Goal: Task Accomplishment & Management: Complete application form

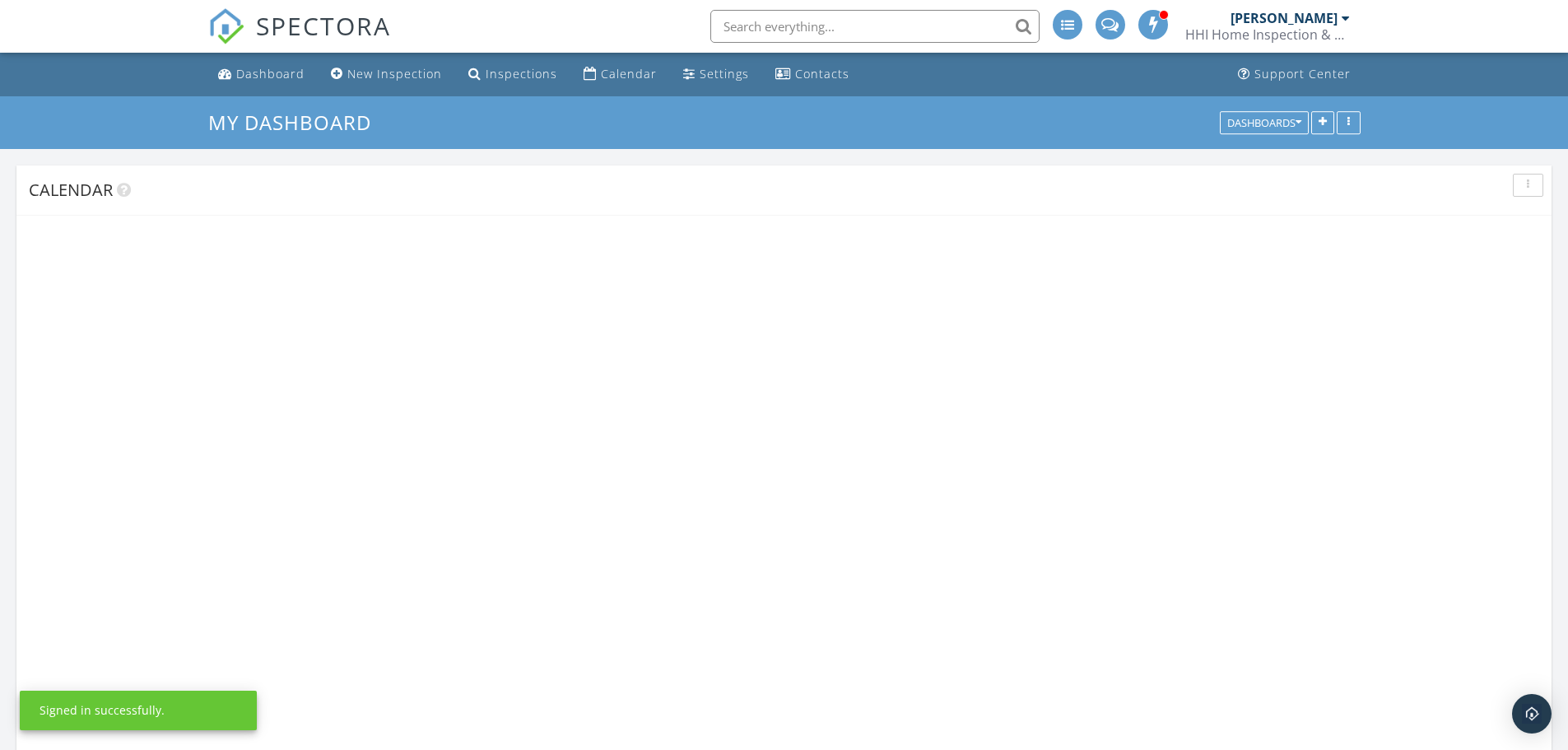
scroll to position [1360, 1594]
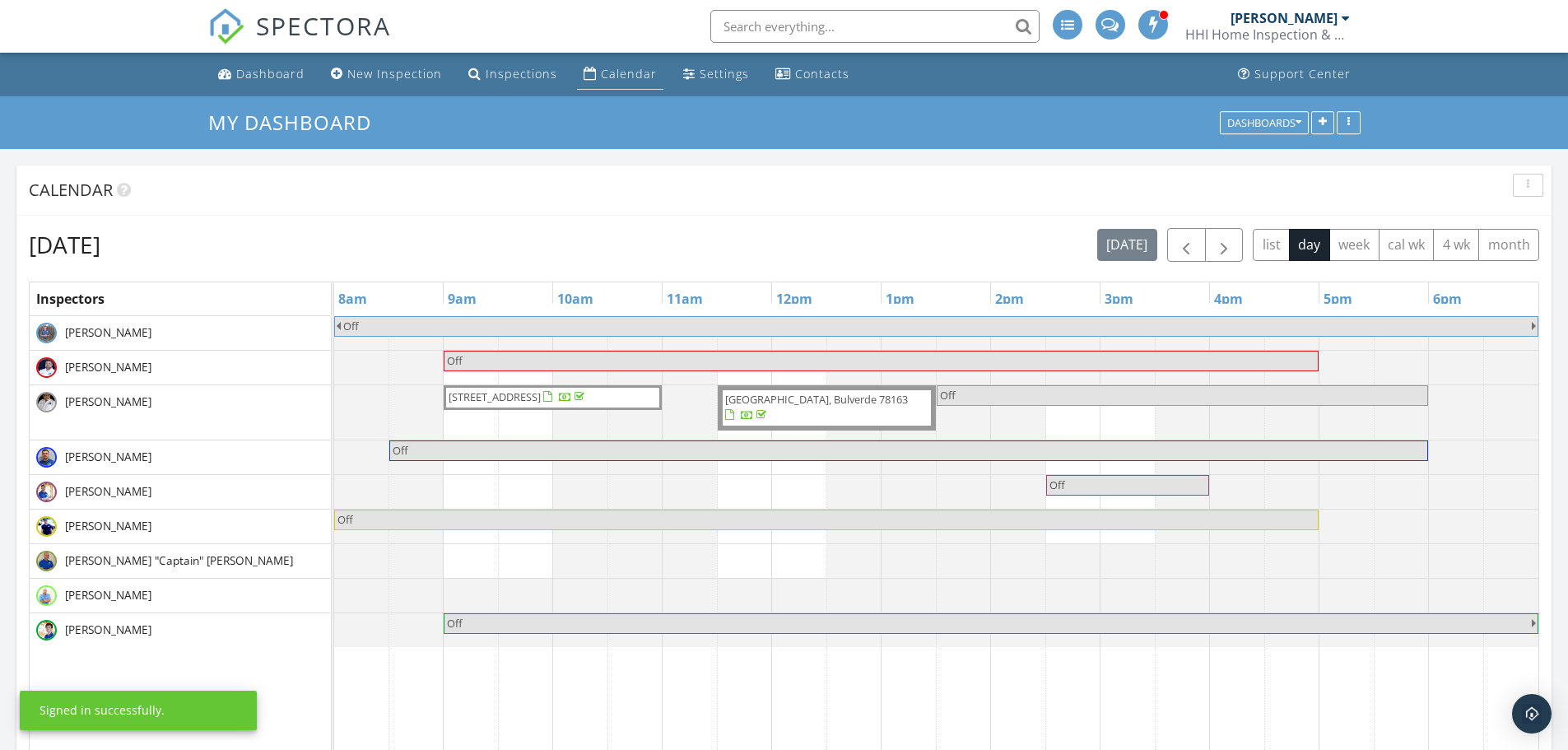
click at [609, 73] on div "Calendar" at bounding box center [629, 73] width 56 height 16
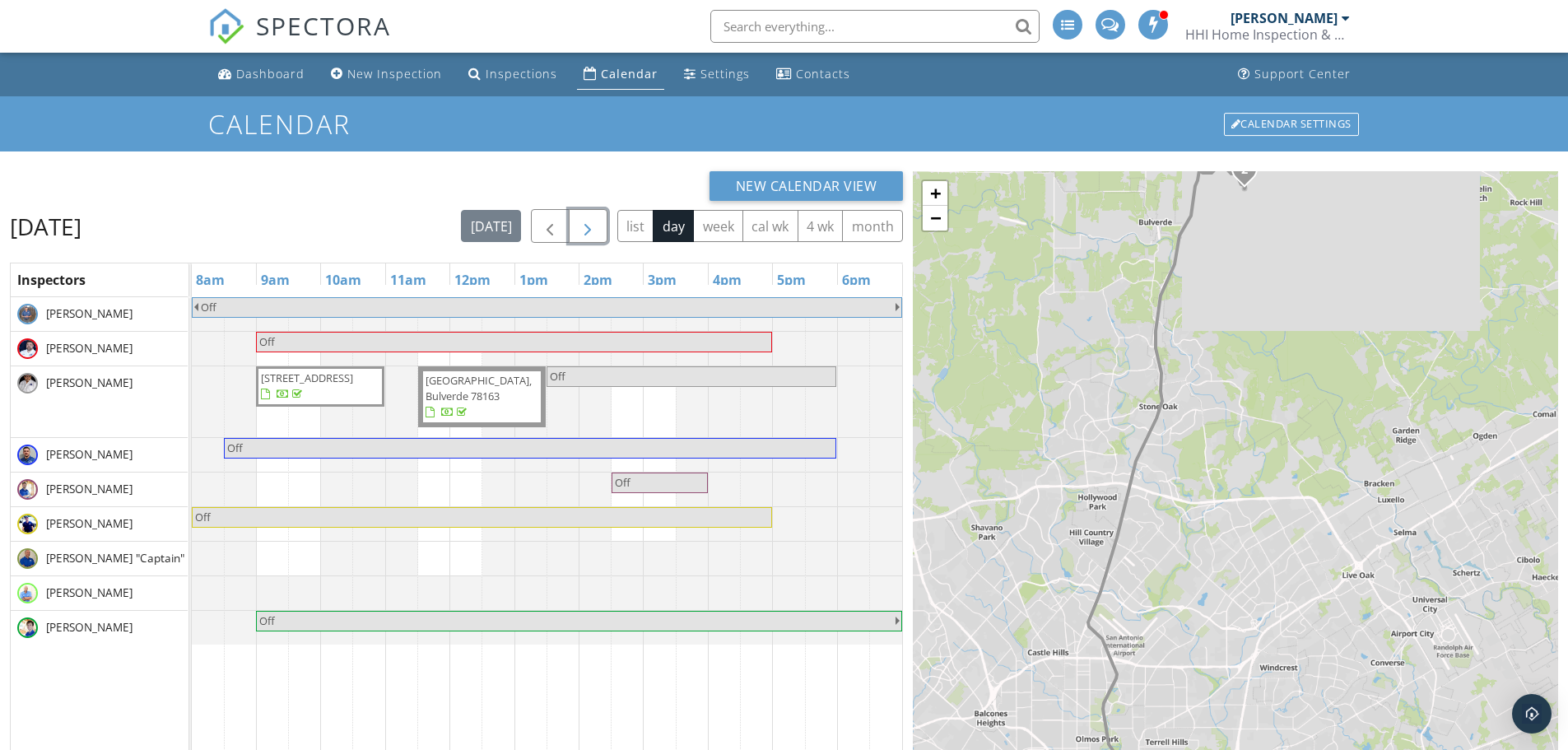
click at [598, 218] on button "button" at bounding box center [588, 225] width 39 height 34
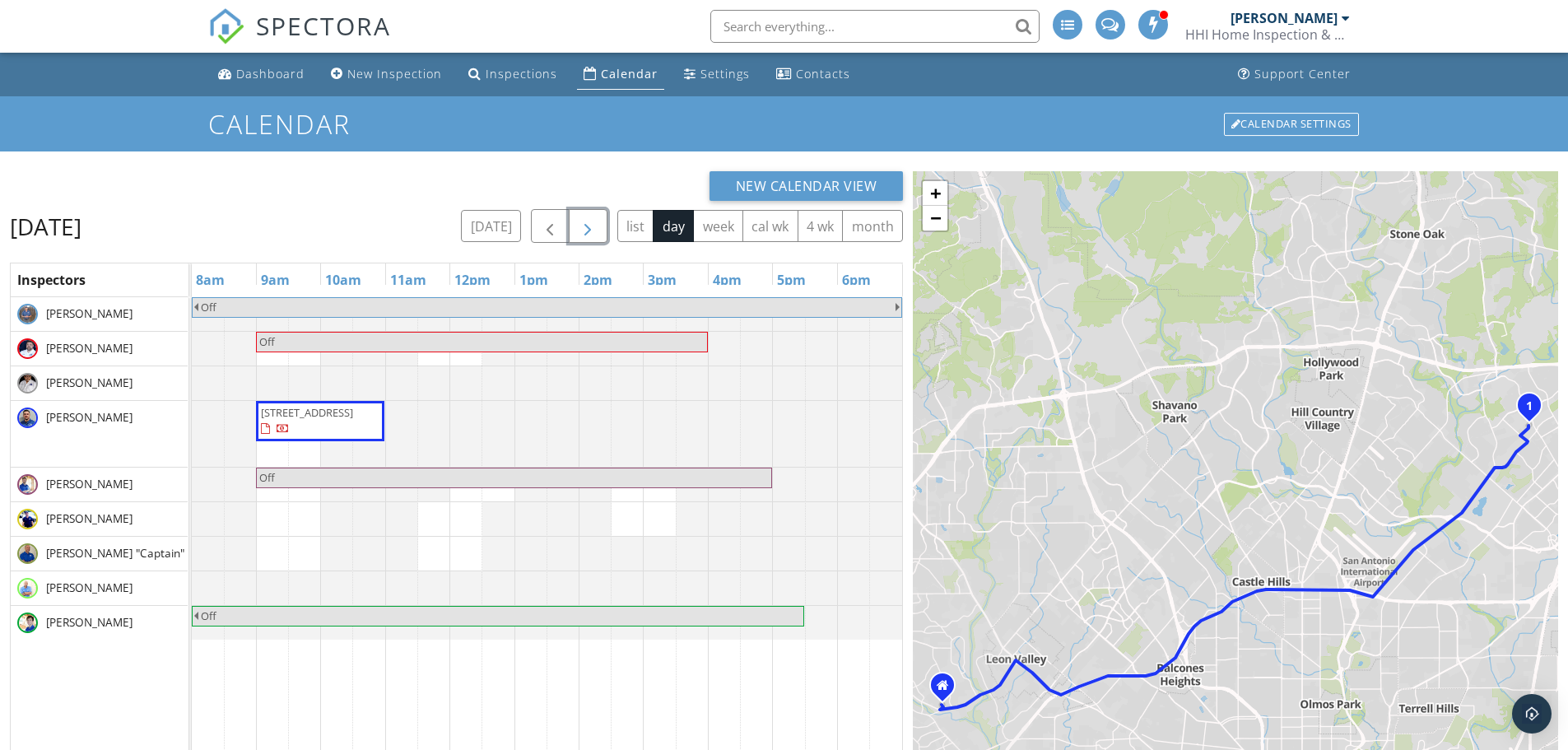
click at [598, 218] on button "button" at bounding box center [588, 225] width 39 height 34
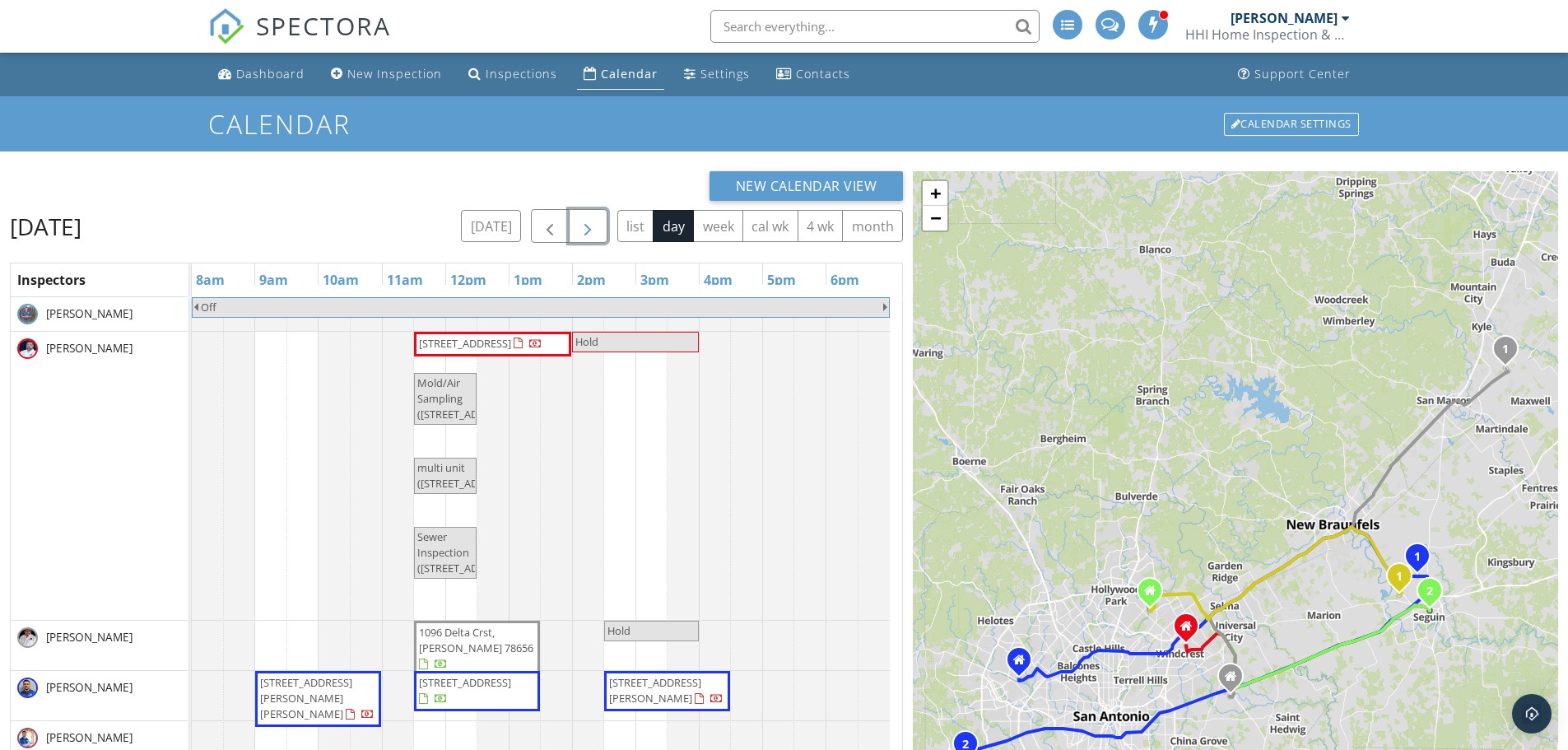
click at [653, 631] on span "Hold" at bounding box center [651, 631] width 91 height 16
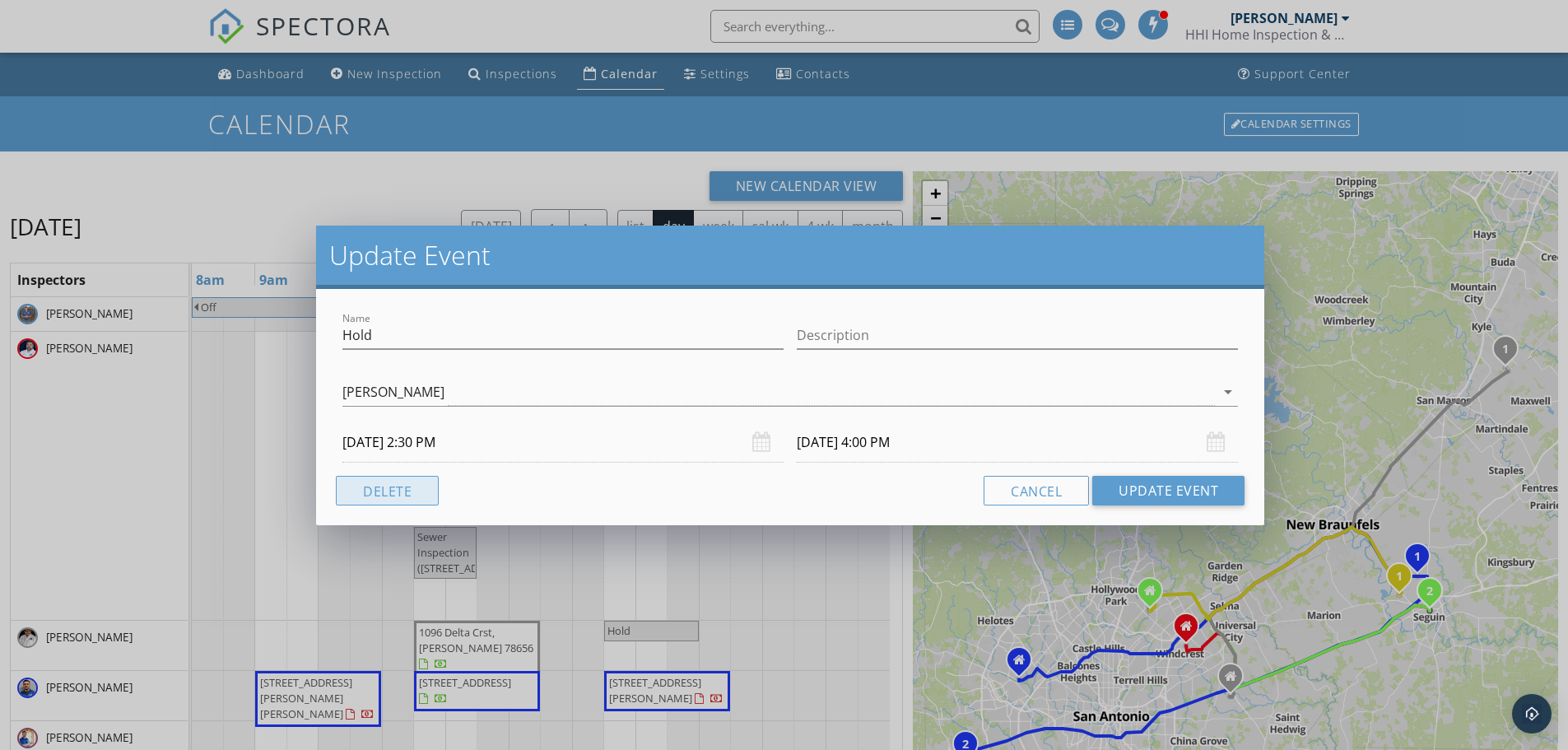
click at [416, 490] on button "Delete" at bounding box center [387, 490] width 103 height 30
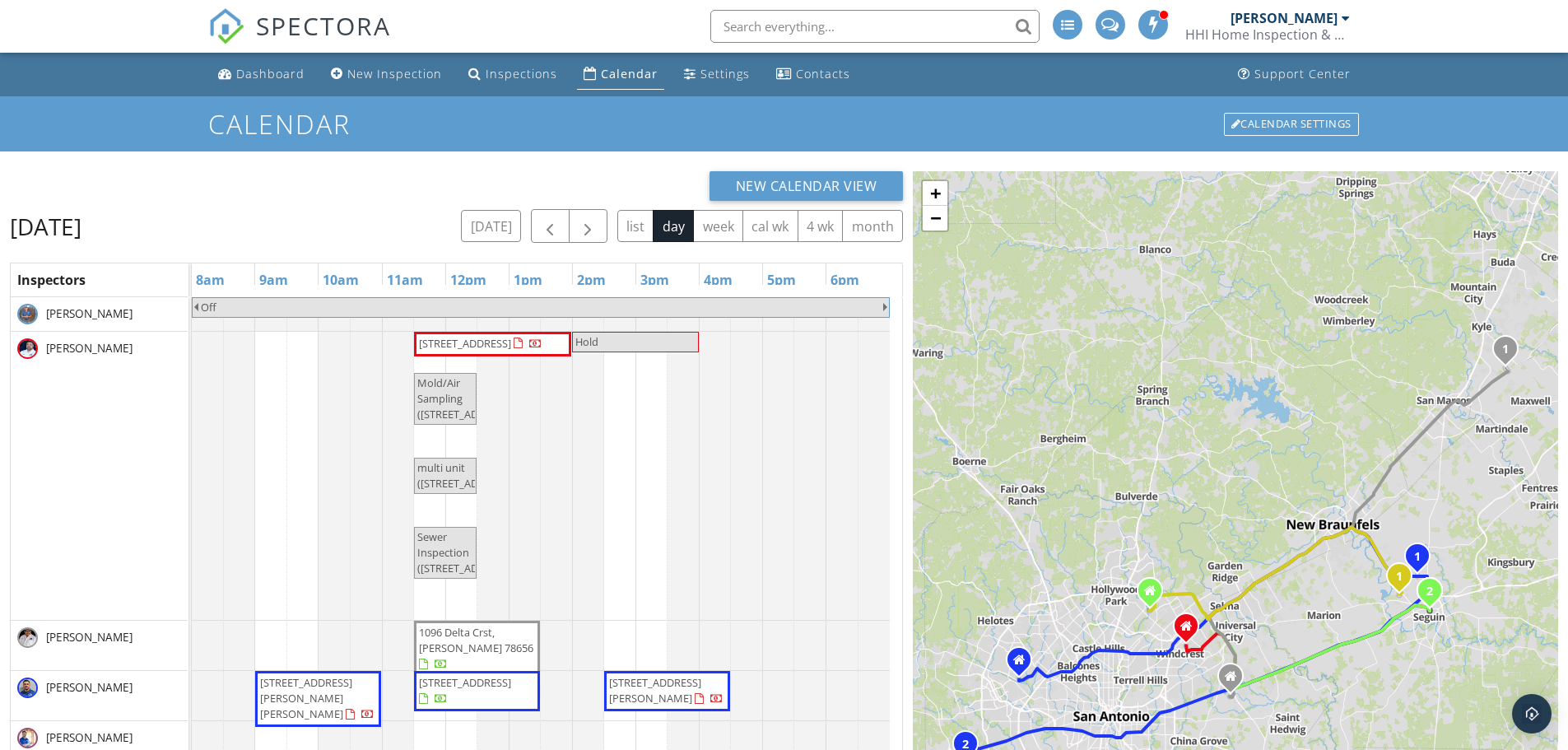
click at [622, 630] on div "Off 216 E Cedar St, Seguin 78155 Hold Mold/Air Sampling (216 E Cedar St, Seguin…" at bounding box center [547, 683] width 710 height 771
click at [619, 564] on link "Inspection" at bounding box center [618, 562] width 85 height 27
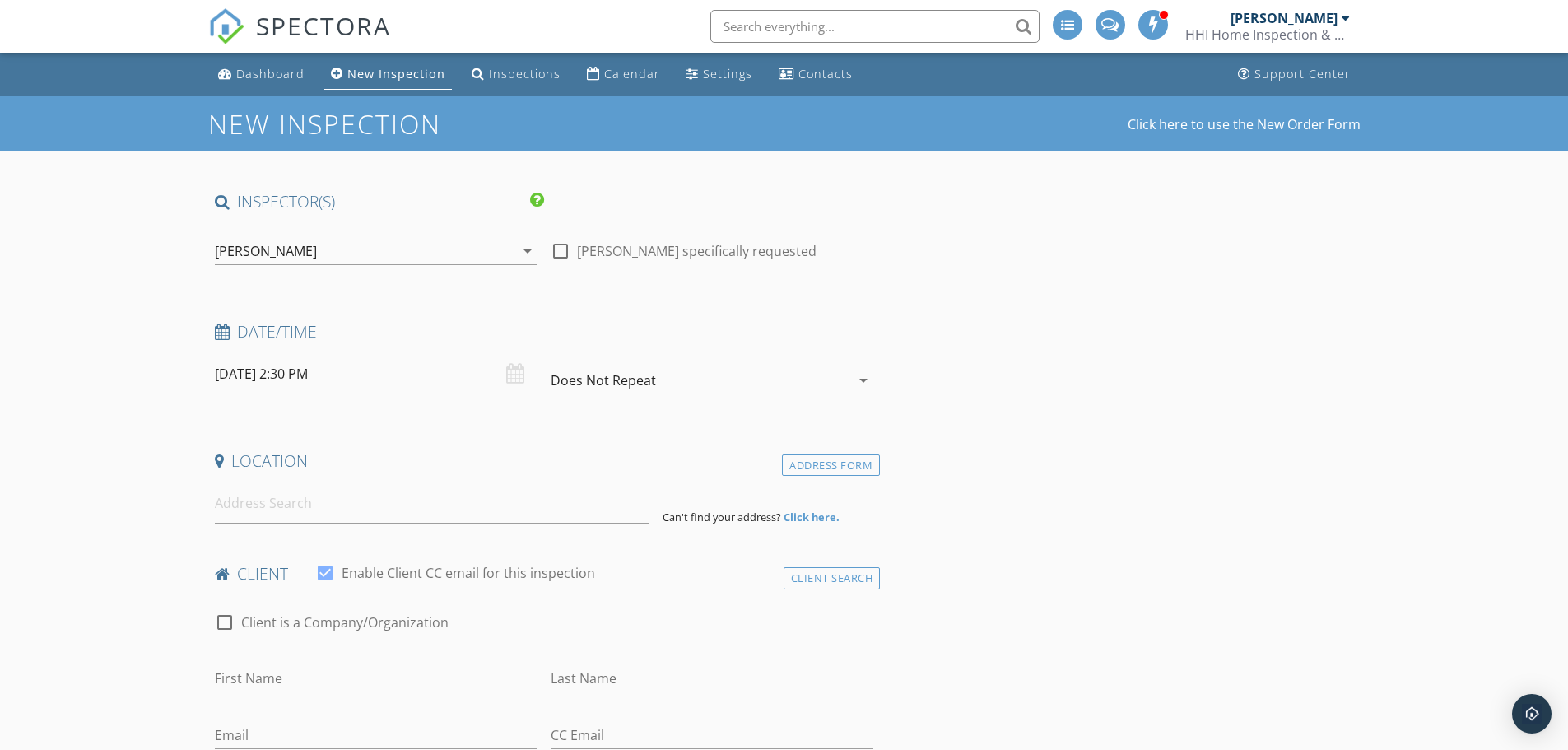
drag, startPoint x: 561, startPoint y: 251, endPoint x: 549, endPoint y: 286, distance: 37.0
click at [561, 253] on div at bounding box center [561, 251] width 28 height 28
checkbox input "true"
click at [465, 512] on input at bounding box center [432, 503] width 435 height 41
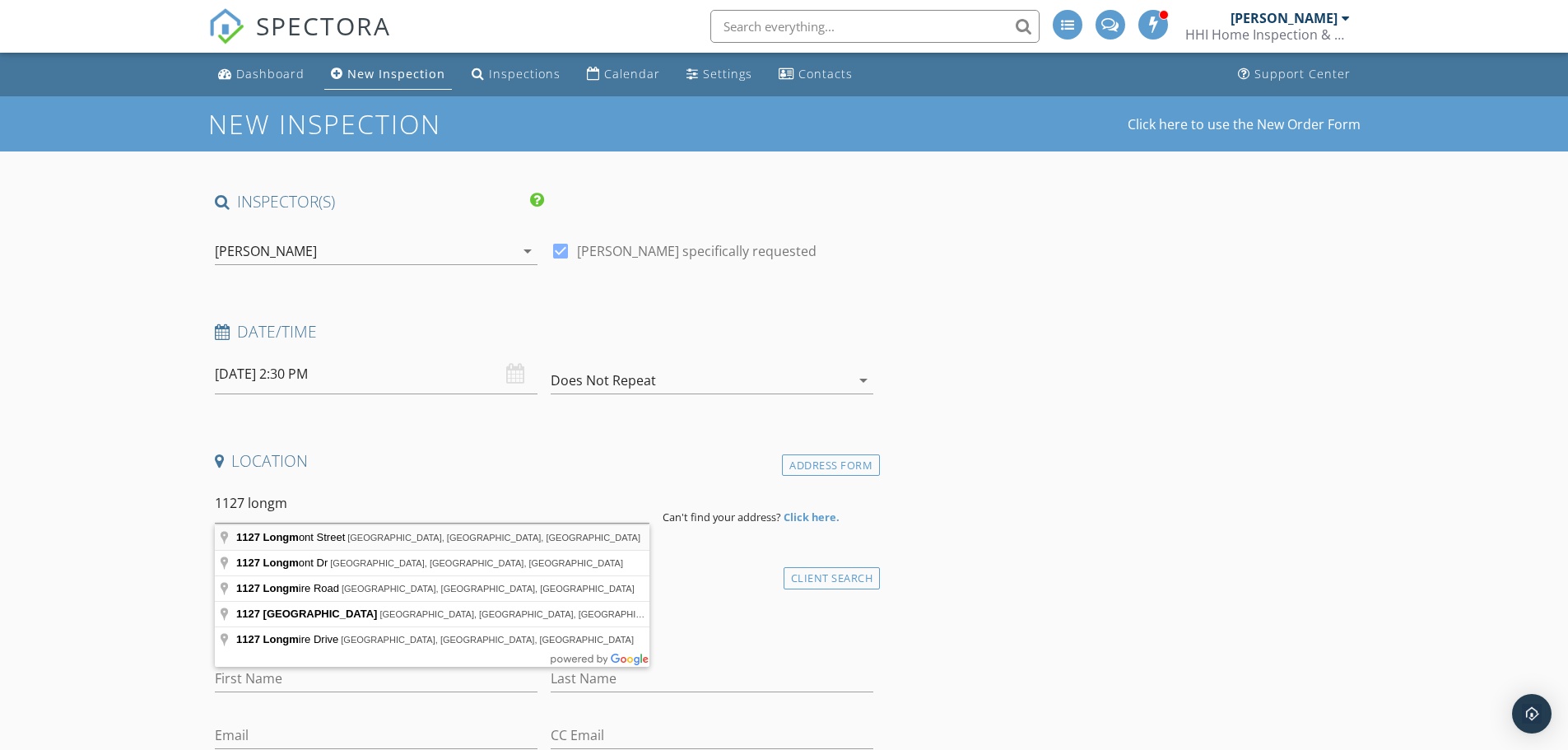
type input "1127 Longmont Street, San Antonio, TX, USA"
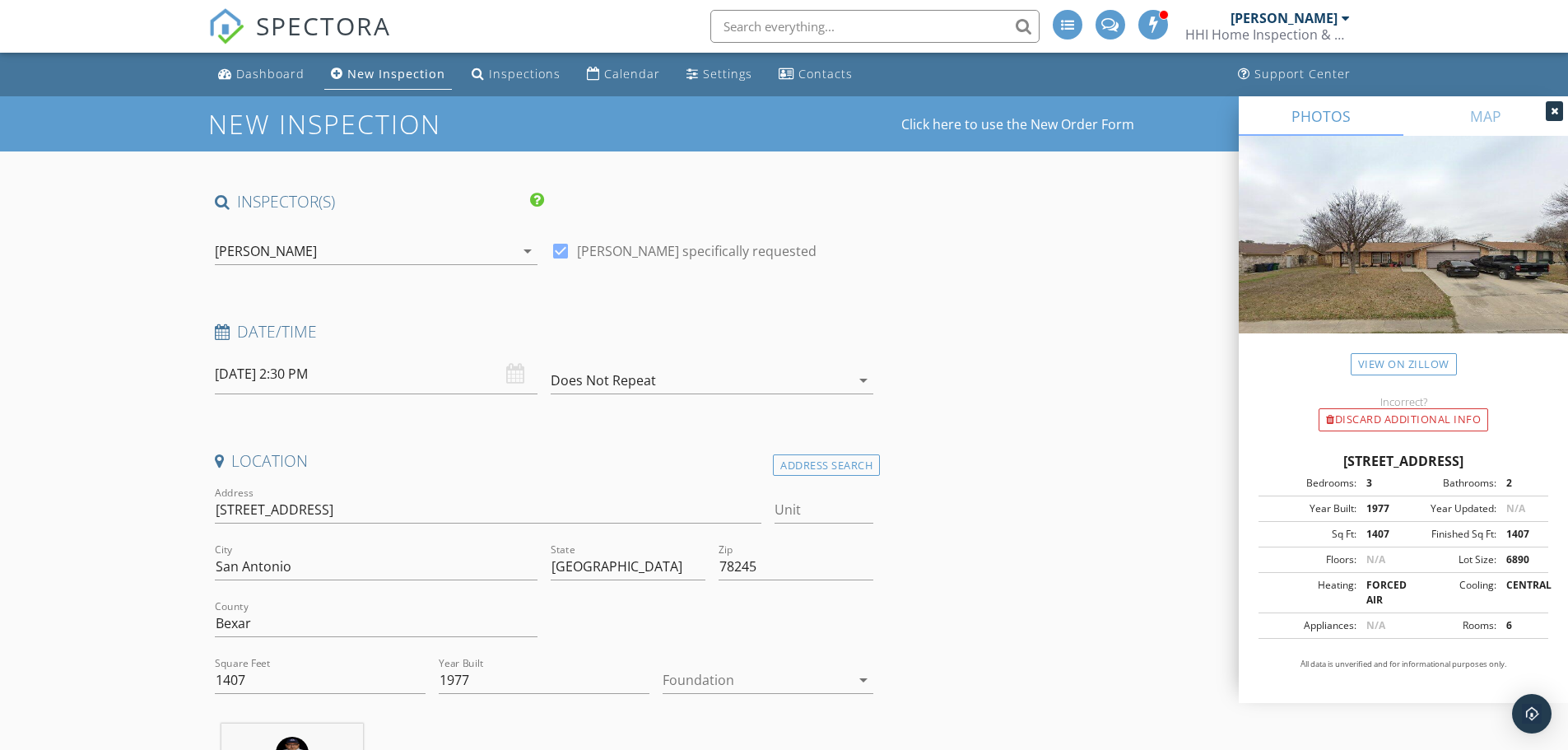
click at [731, 680] on div at bounding box center [756, 680] width 187 height 27
click at [731, 680] on div "Slab" at bounding box center [768, 680] width 185 height 19
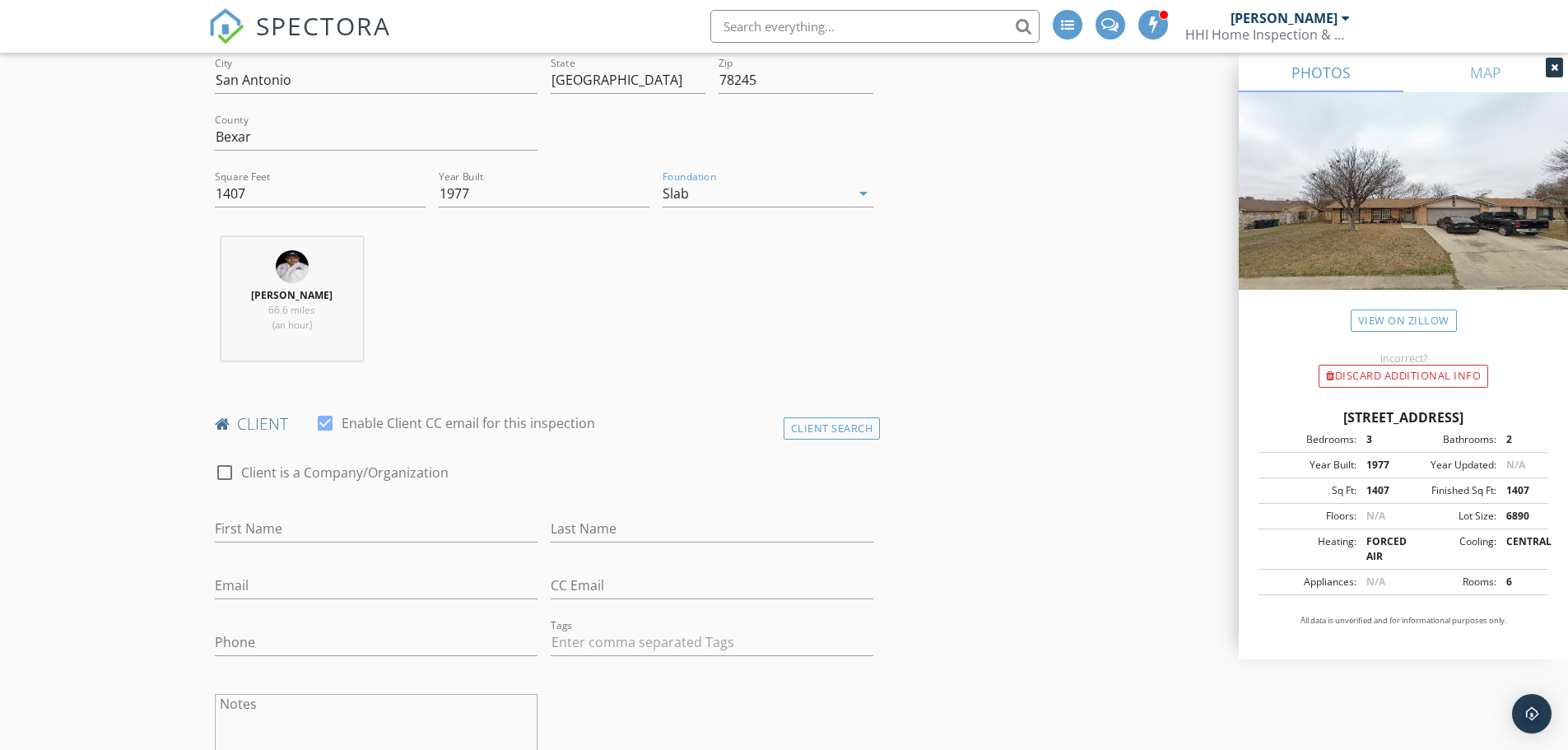
scroll to position [494, 0]
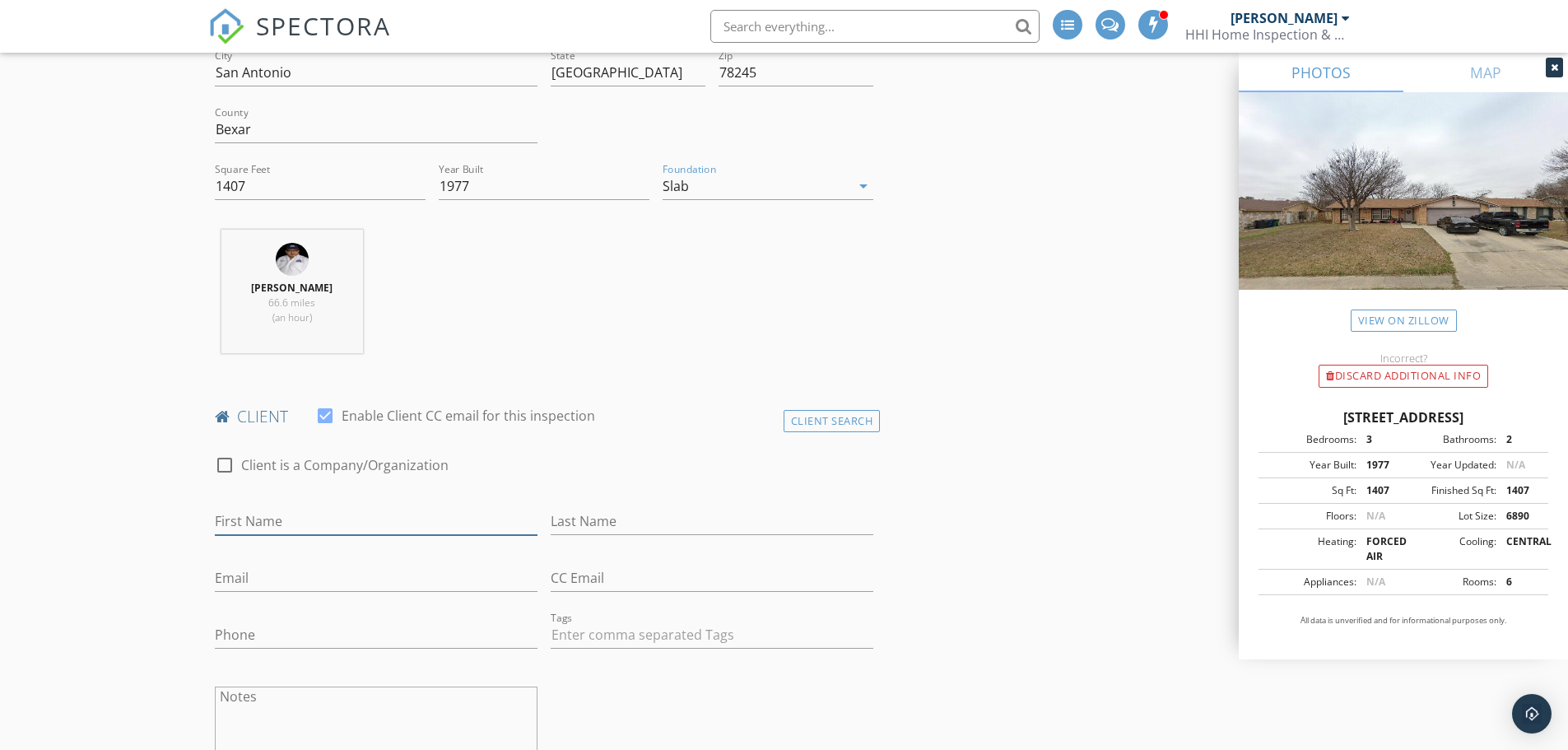
click at [413, 526] on input "First Name" at bounding box center [376, 521] width 322 height 27
type input "Alexandra"
type input "Miller"
type input "amile13@gmail.com"
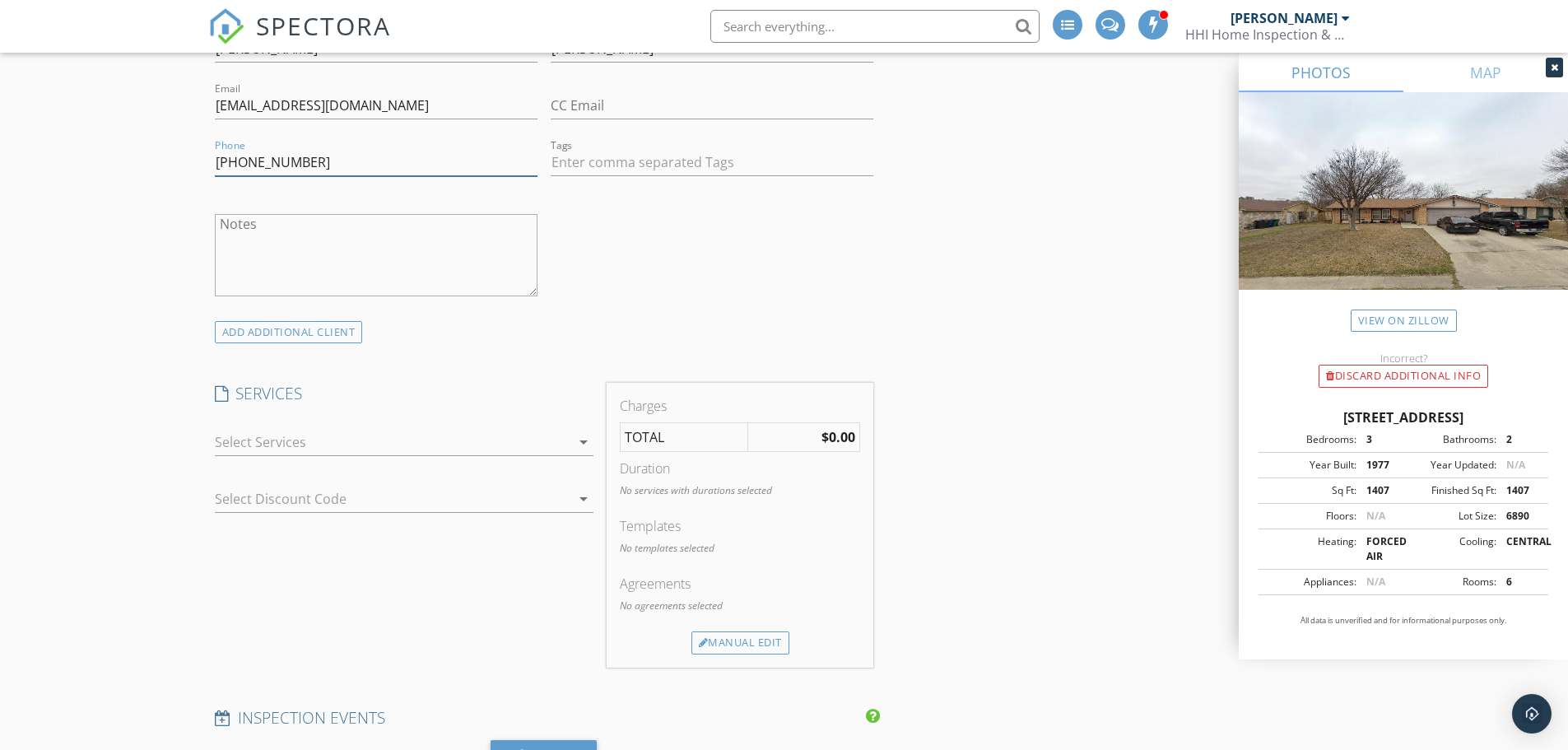
scroll to position [988, 0]
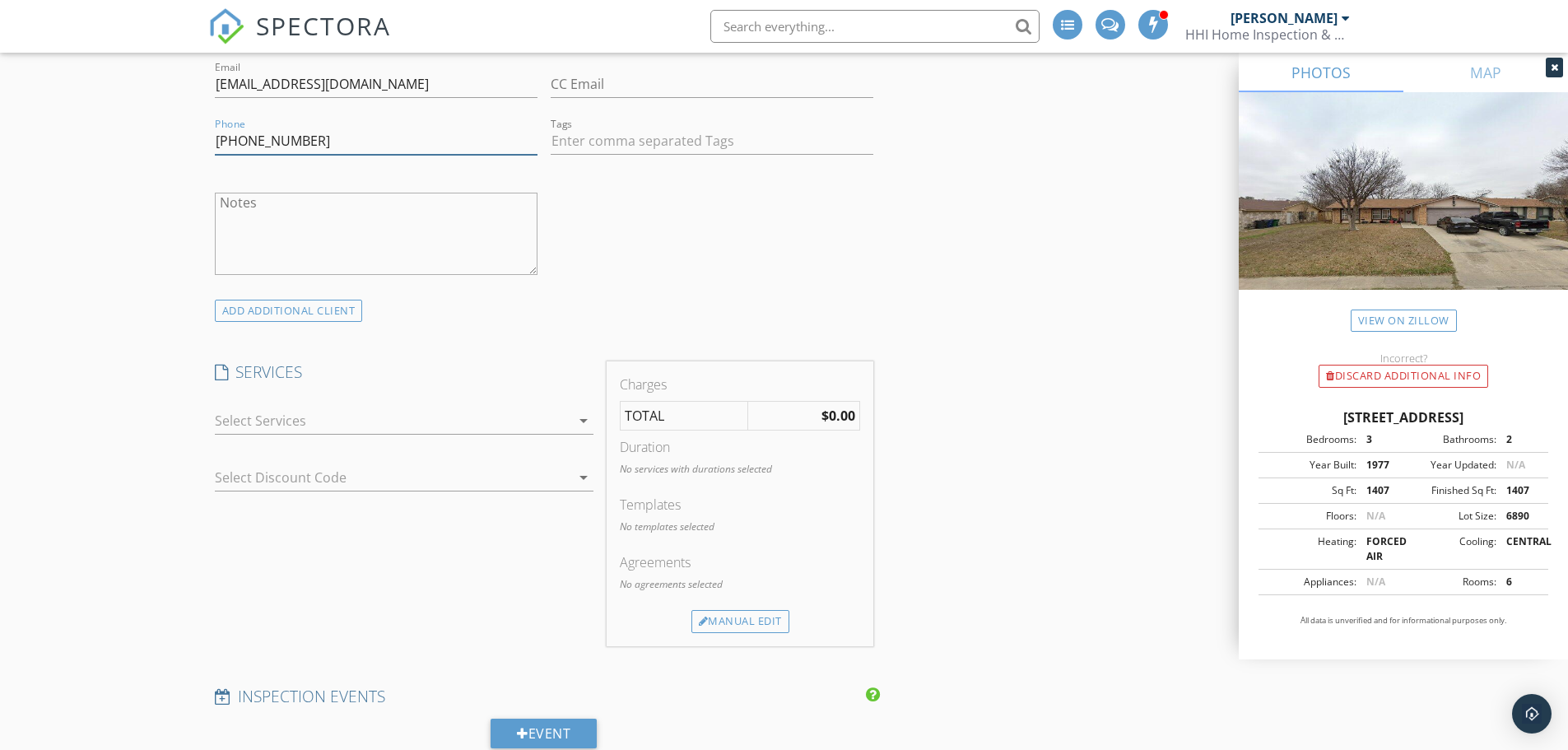
type input "210-275-3951"
click at [417, 419] on div at bounding box center [392, 420] width 356 height 27
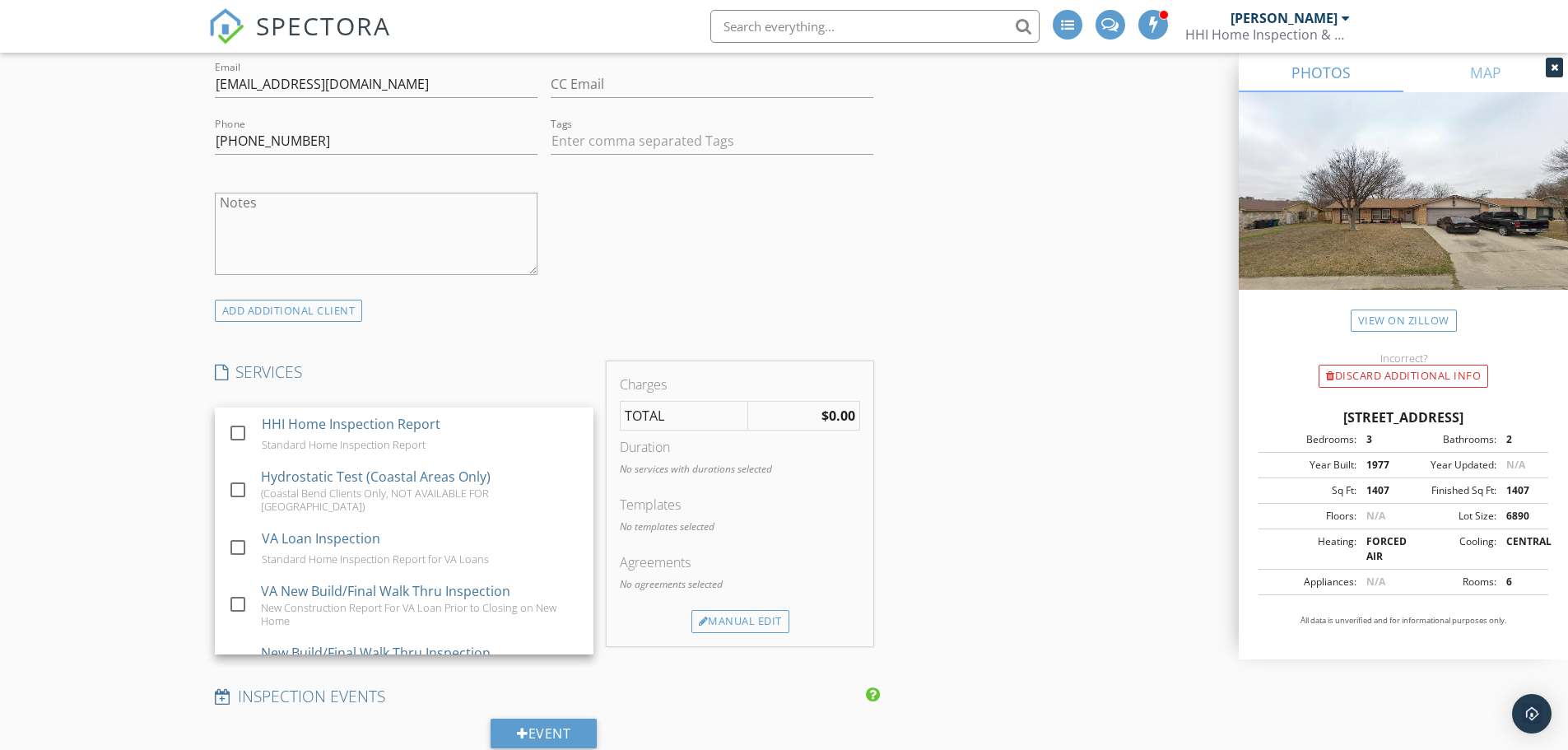
click at [417, 419] on div "HHI Home Inspection Report" at bounding box center [350, 423] width 178 height 19
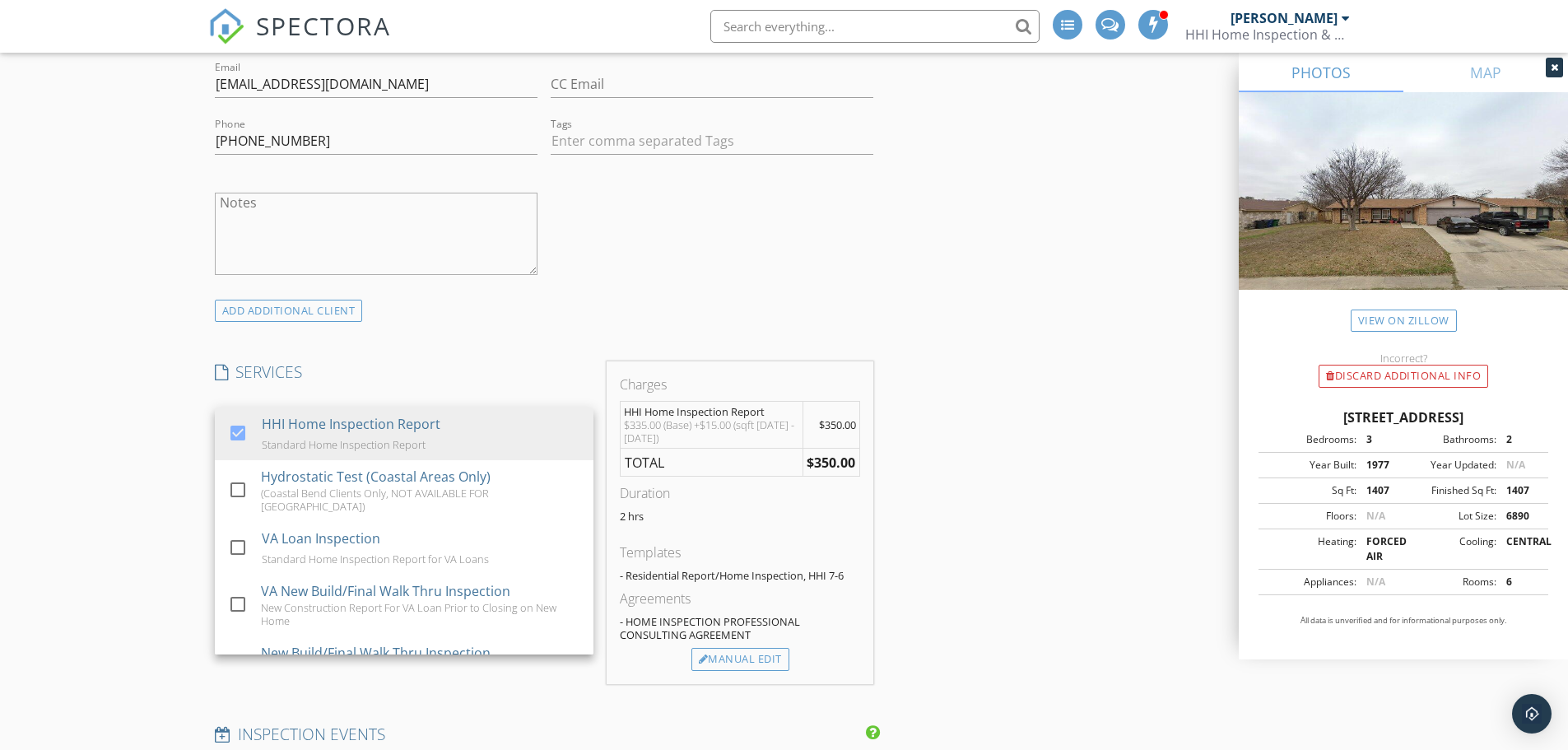
click at [126, 410] on div "New Inspection Click here to use the New Order Form INSPECTOR(S) check_box_outl…" at bounding box center [784, 695] width 1568 height 3172
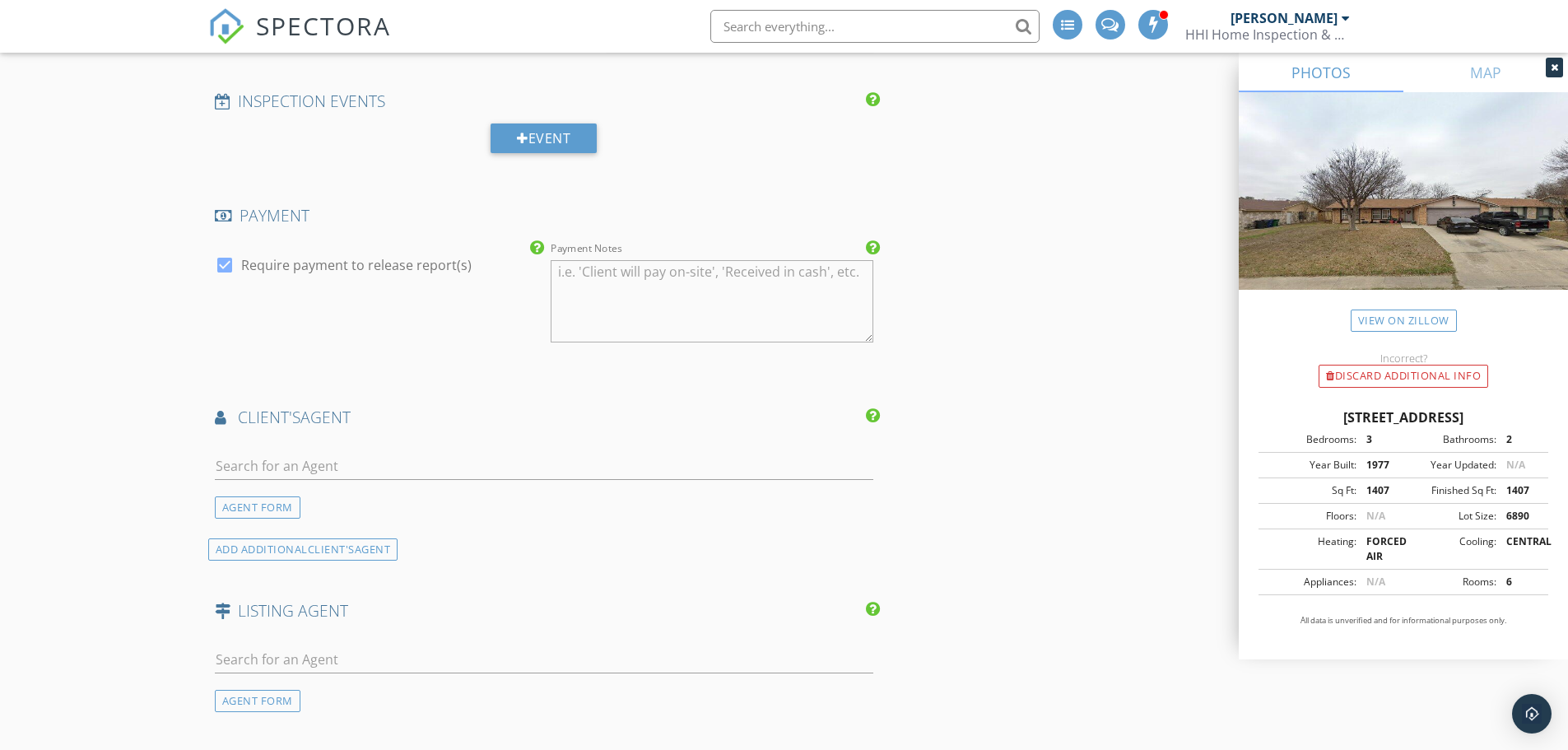
scroll to position [1647, 0]
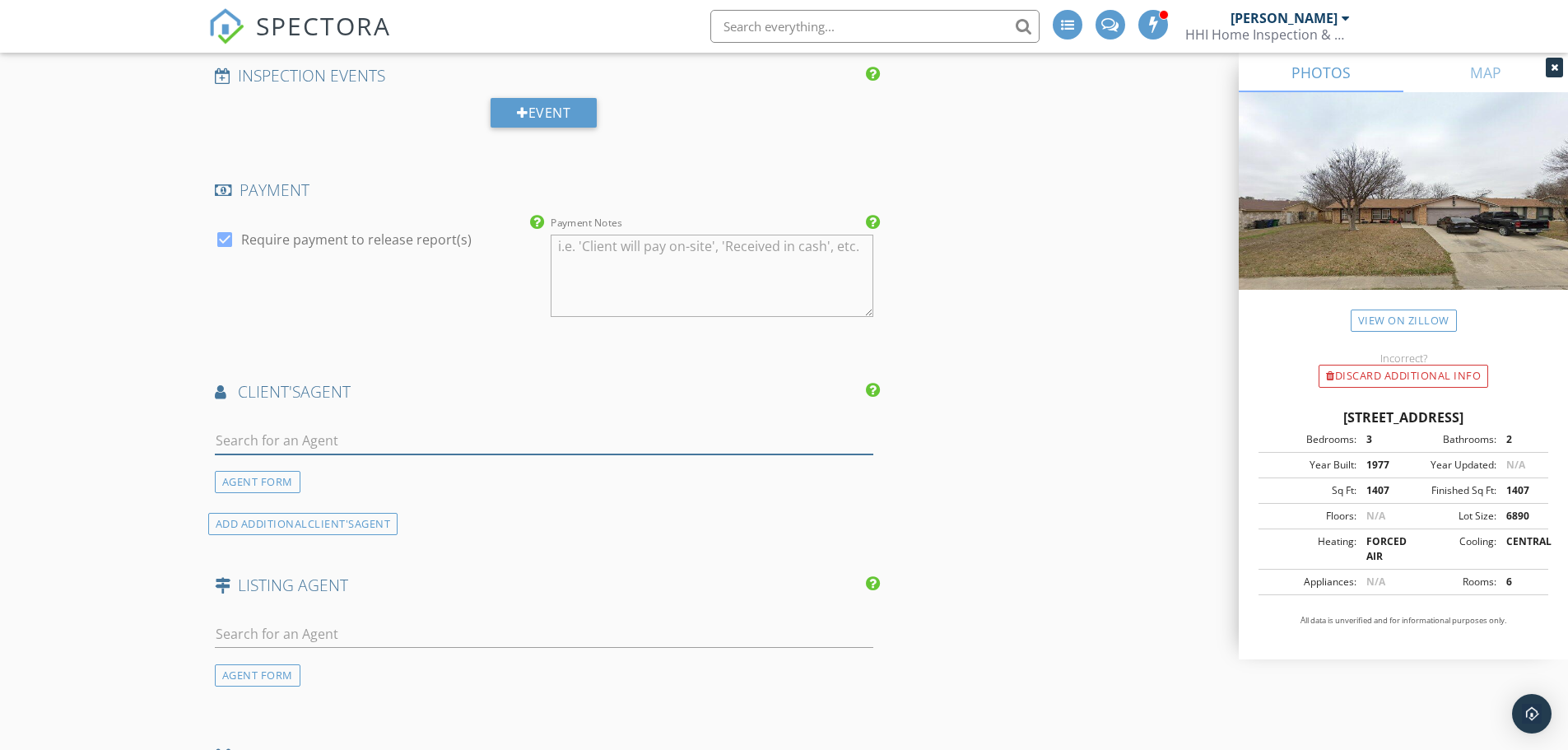
click at [411, 442] on input "text" at bounding box center [545, 441] width 659 height 27
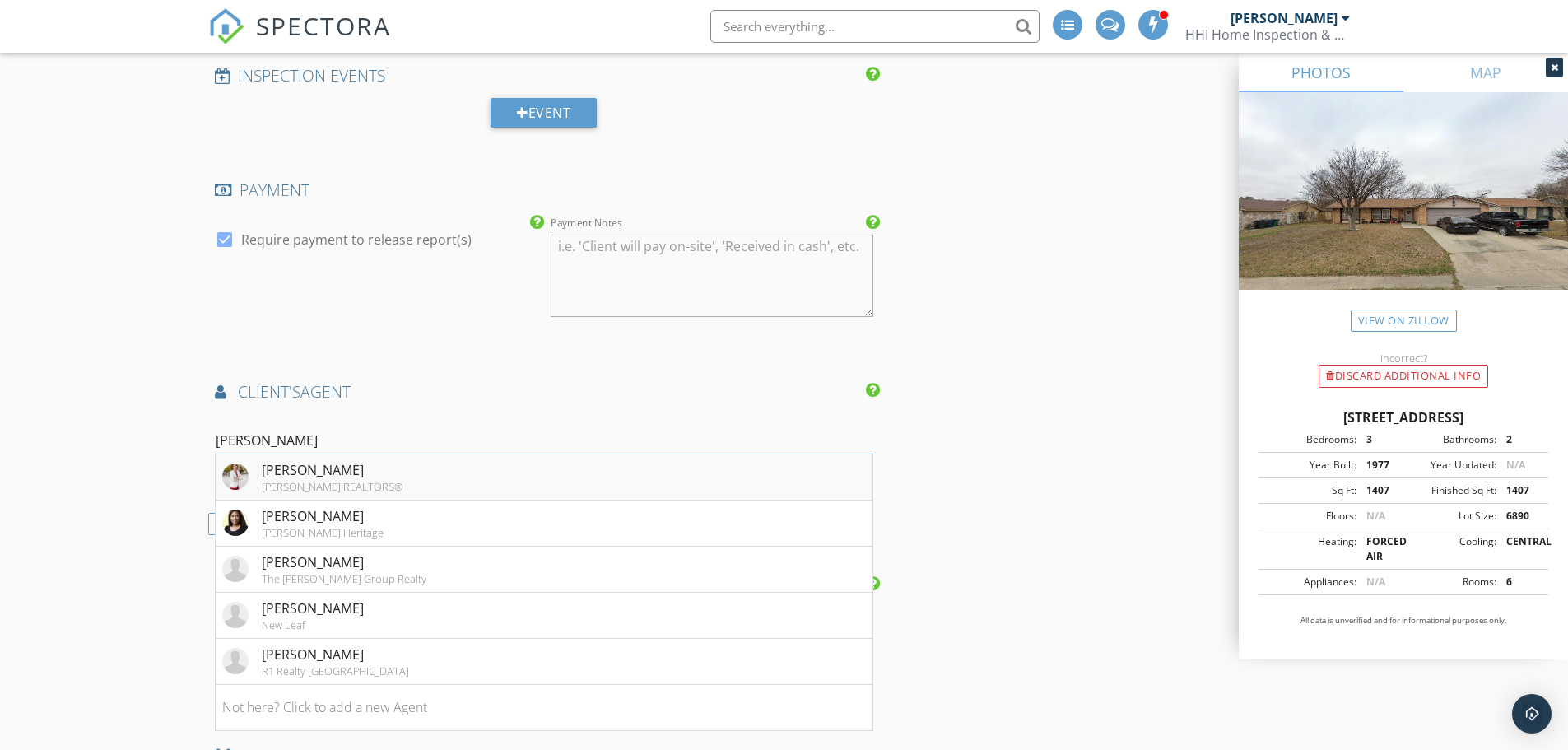
type input "jeanette"
click at [321, 513] on div "Jeanette Rodriguez" at bounding box center [312, 515] width 103 height 19
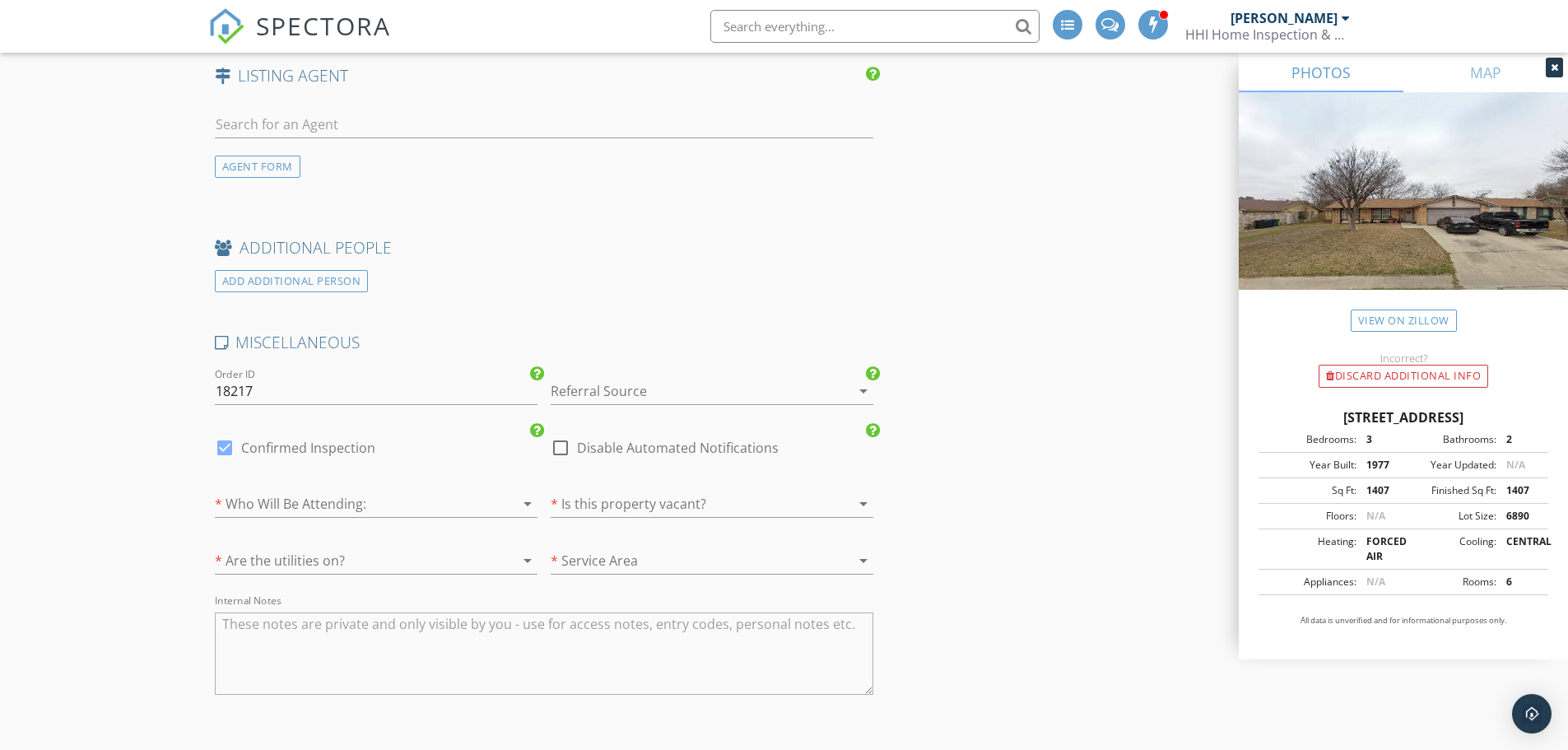
scroll to position [2470, 0]
click at [670, 390] on div at bounding box center [688, 390] width 276 height 27
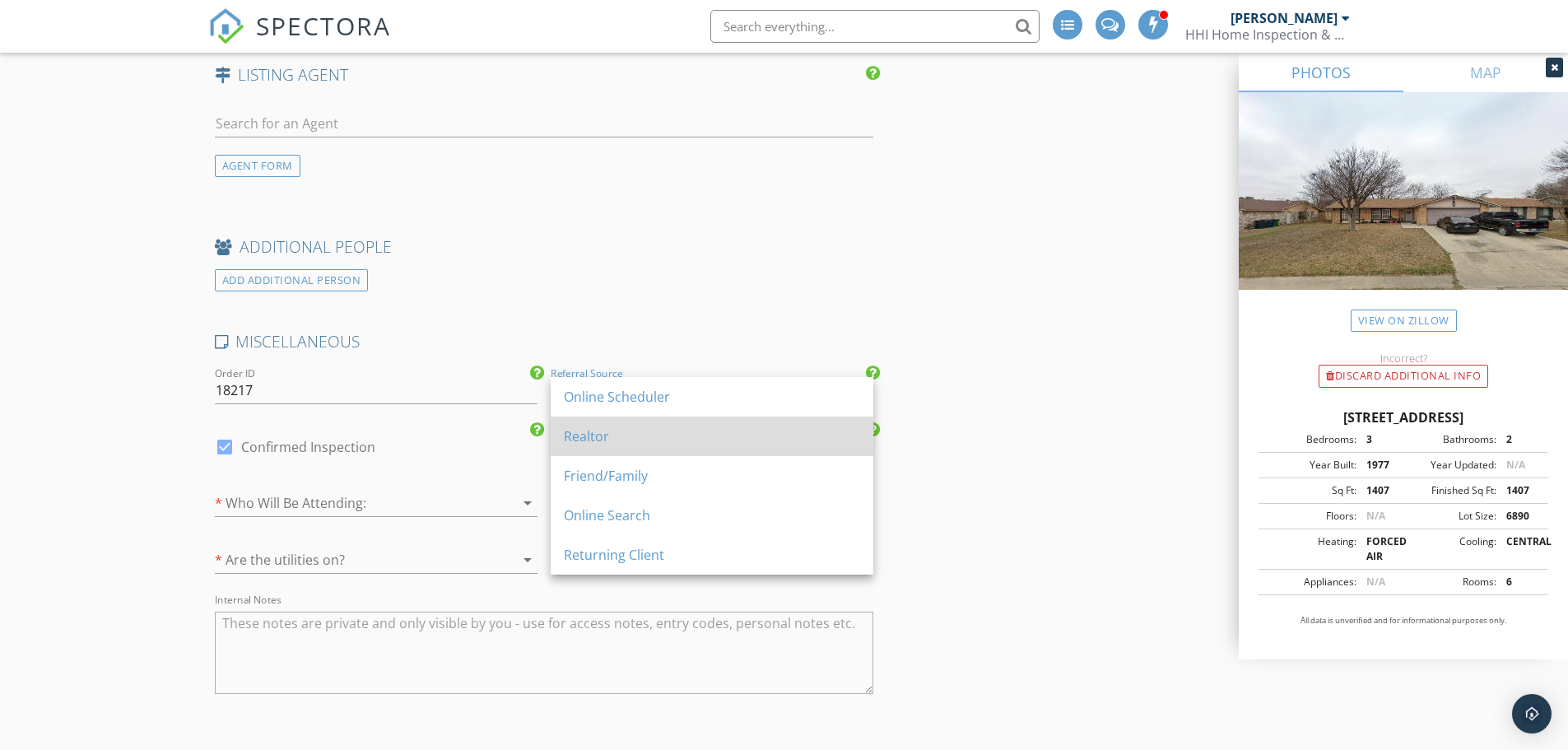
click at [665, 428] on div "Realtor" at bounding box center [712, 436] width 296 height 19
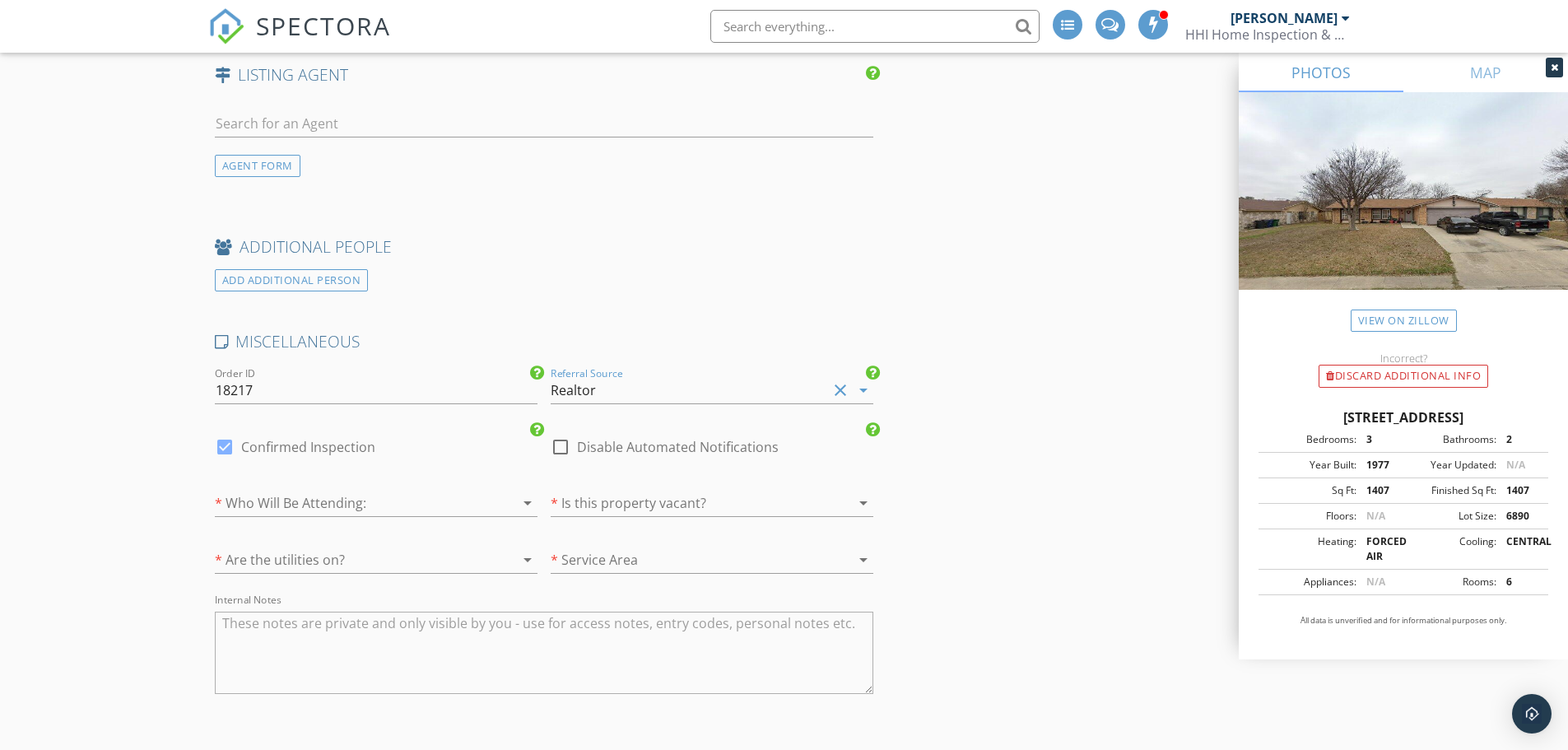
click at [470, 497] on div at bounding box center [353, 502] width 276 height 27
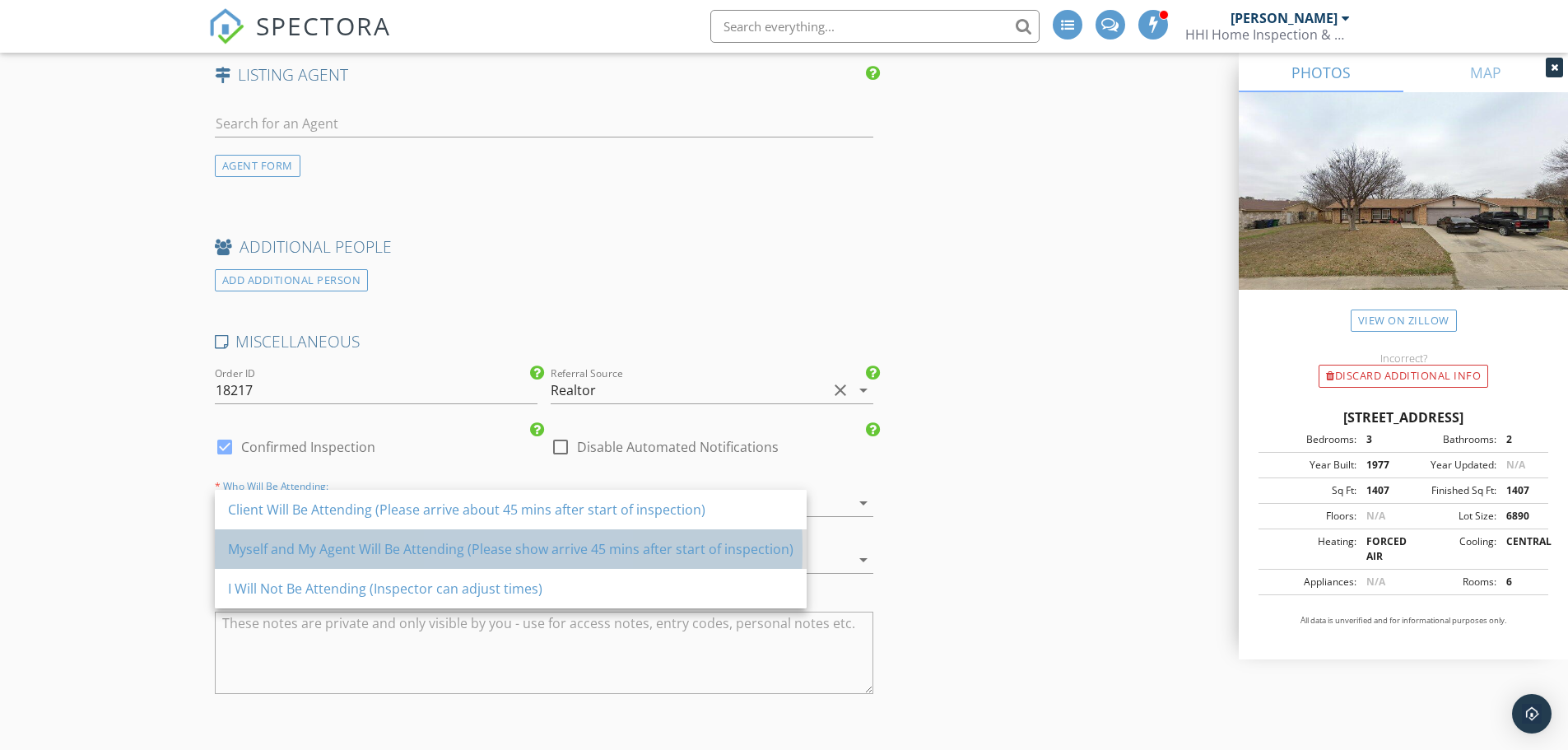
click at [477, 551] on div "Myself and My Agent Will Be Attending (Please show arrive 45 mins after start o…" at bounding box center [511, 549] width 565 height 19
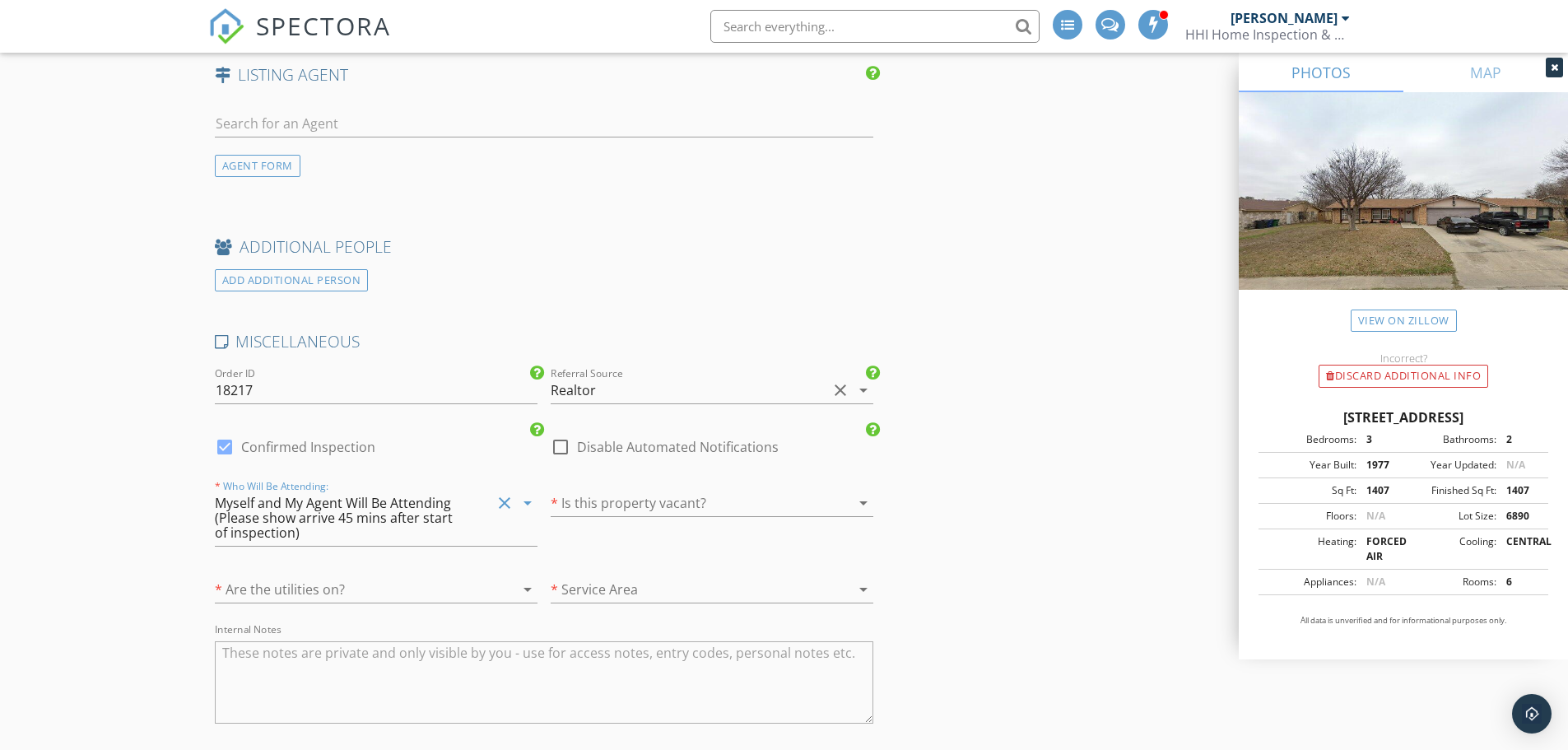
click at [680, 504] on div at bounding box center [688, 502] width 276 height 27
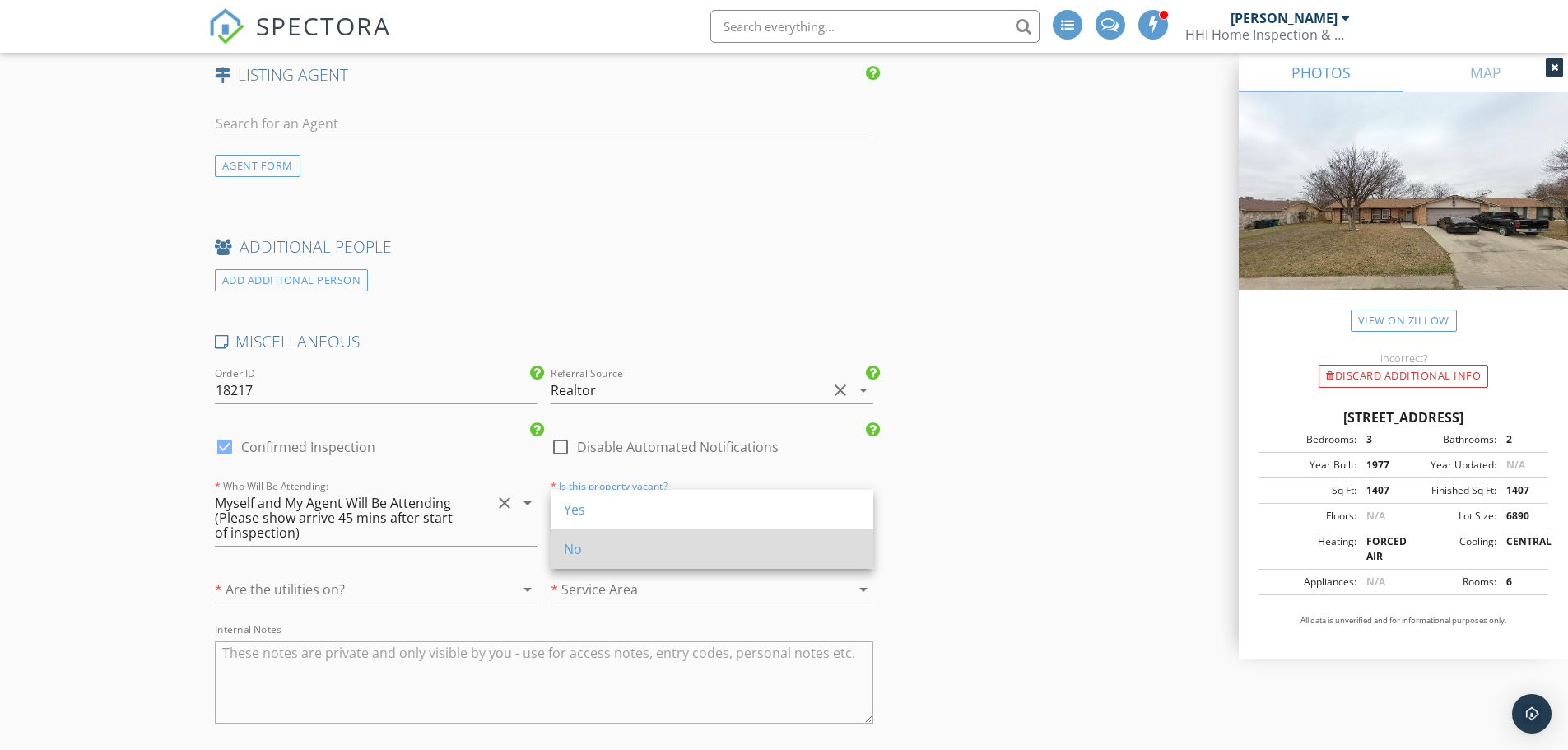
click at [662, 547] on div "No" at bounding box center [712, 549] width 296 height 19
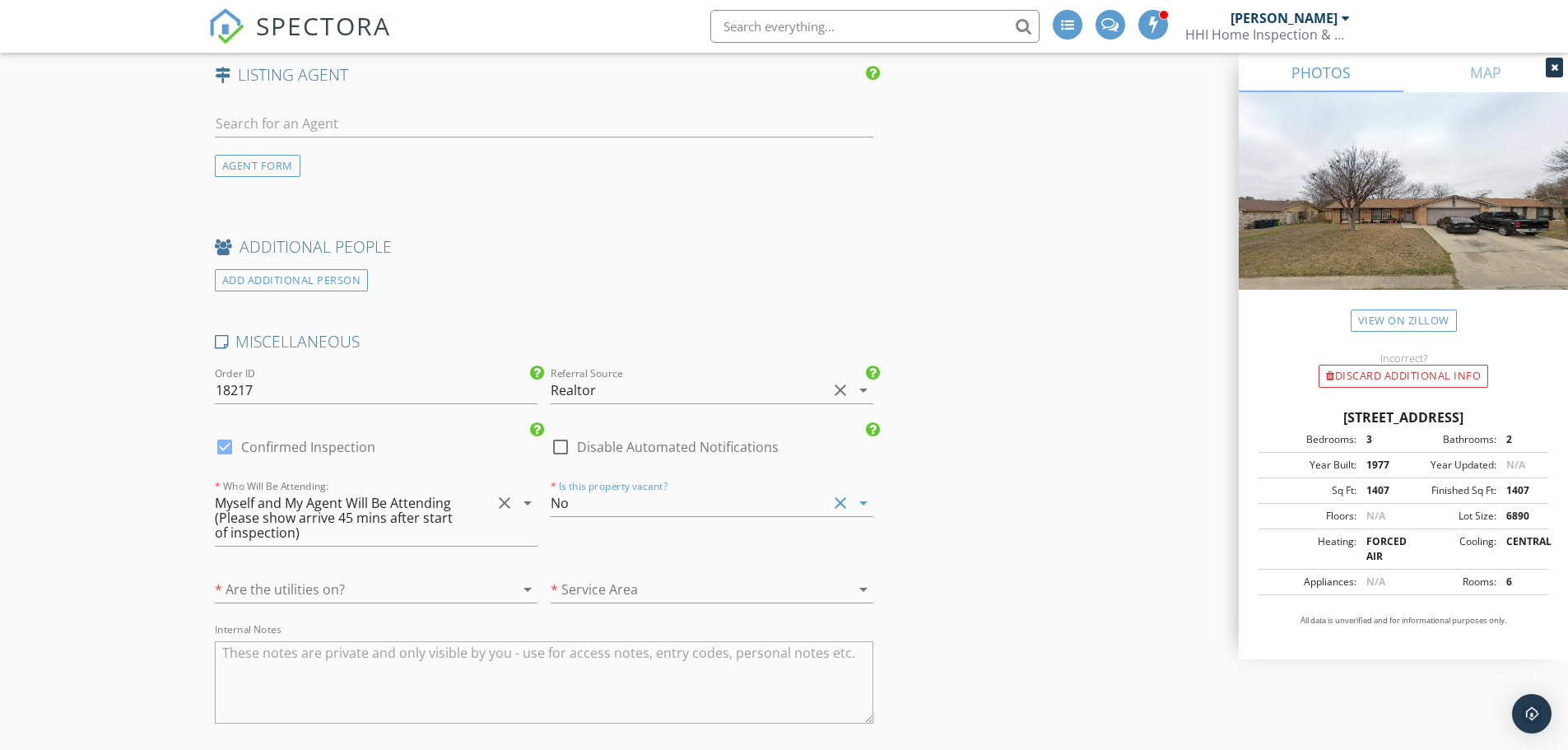
click at [476, 587] on div at bounding box center [353, 589] width 276 height 27
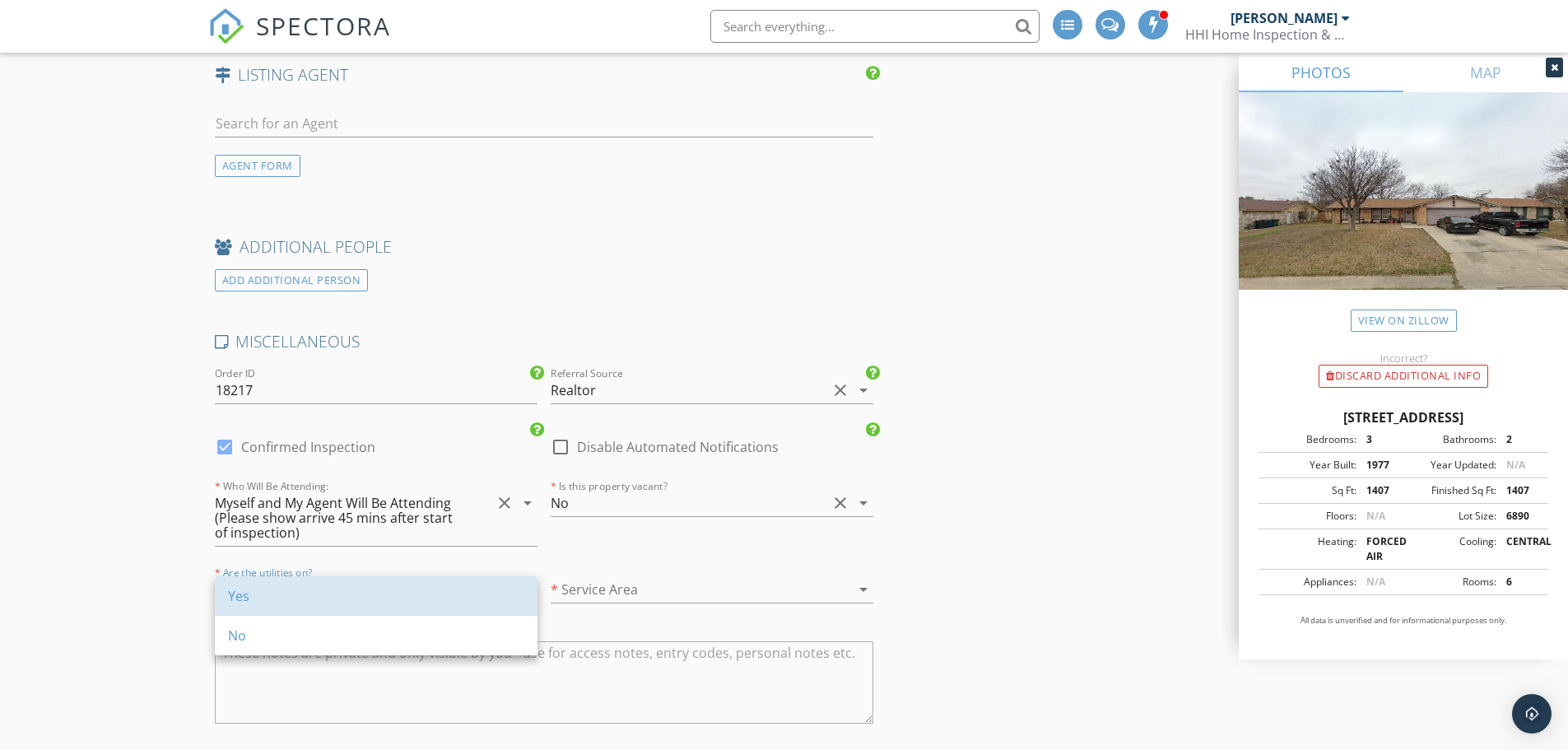
click at [476, 587] on div "Yes" at bounding box center [376, 596] width 296 height 19
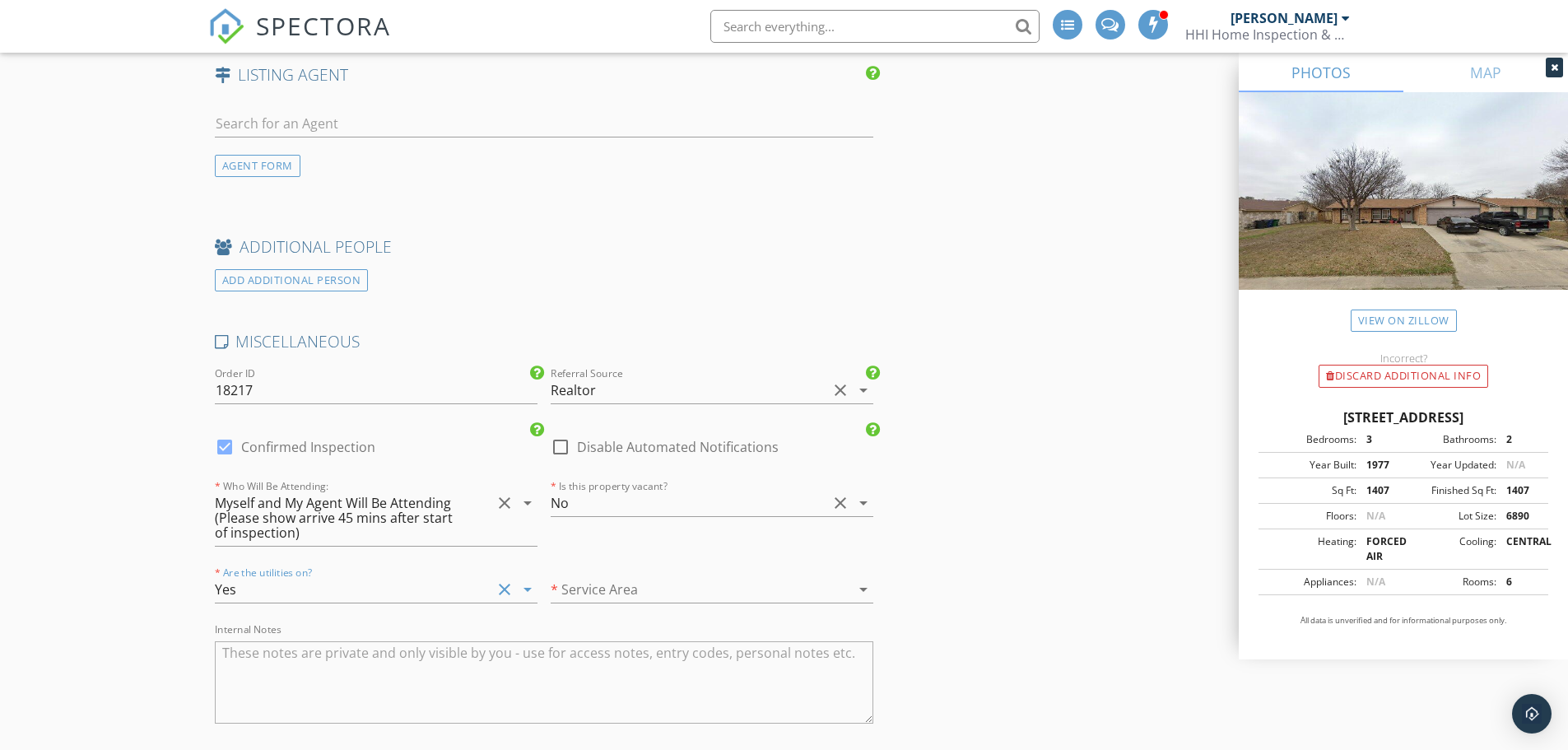
click at [574, 585] on div at bounding box center [688, 589] width 276 height 27
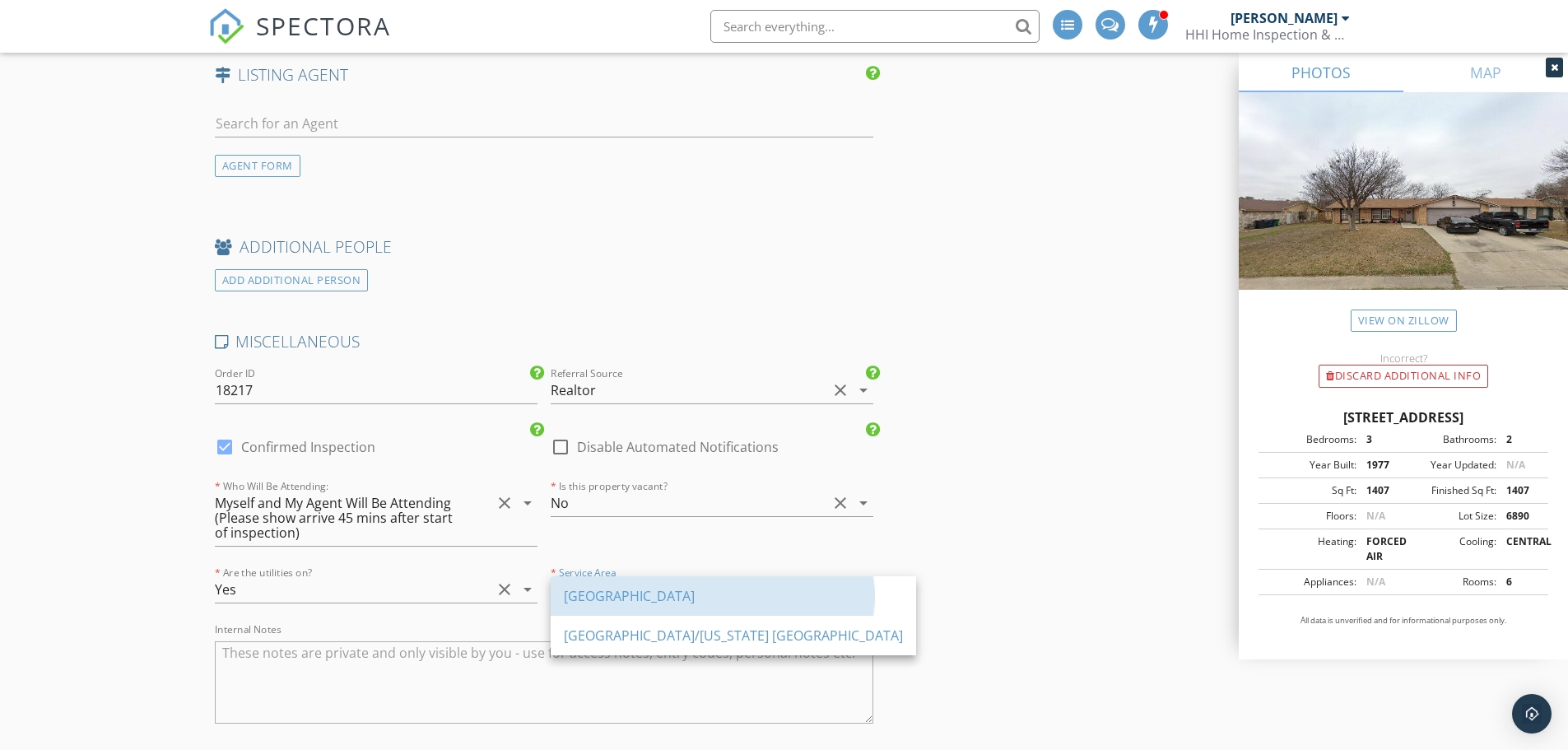
click at [574, 585] on div "San Antonio Region" at bounding box center [733, 596] width 339 height 40
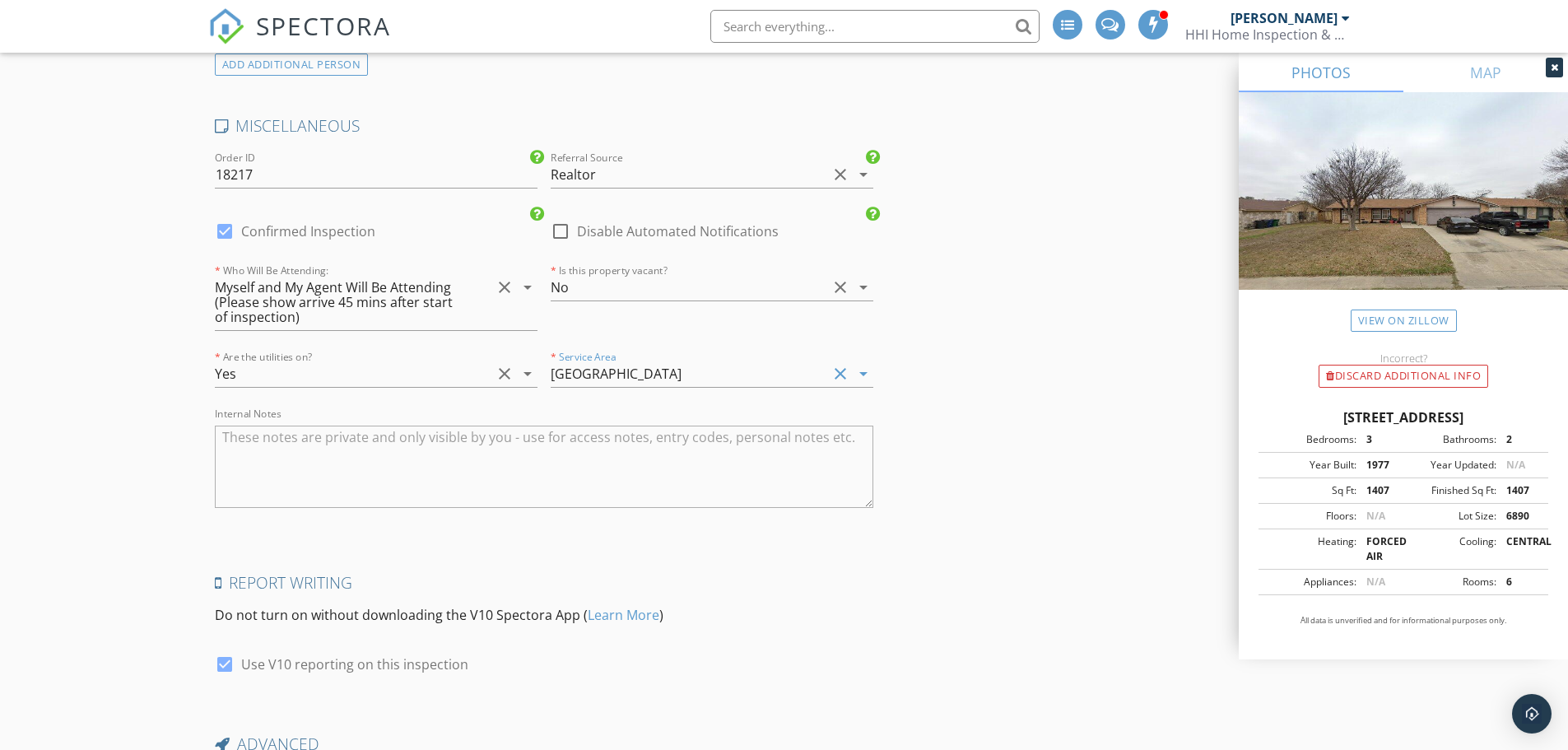
scroll to position [2861, 0]
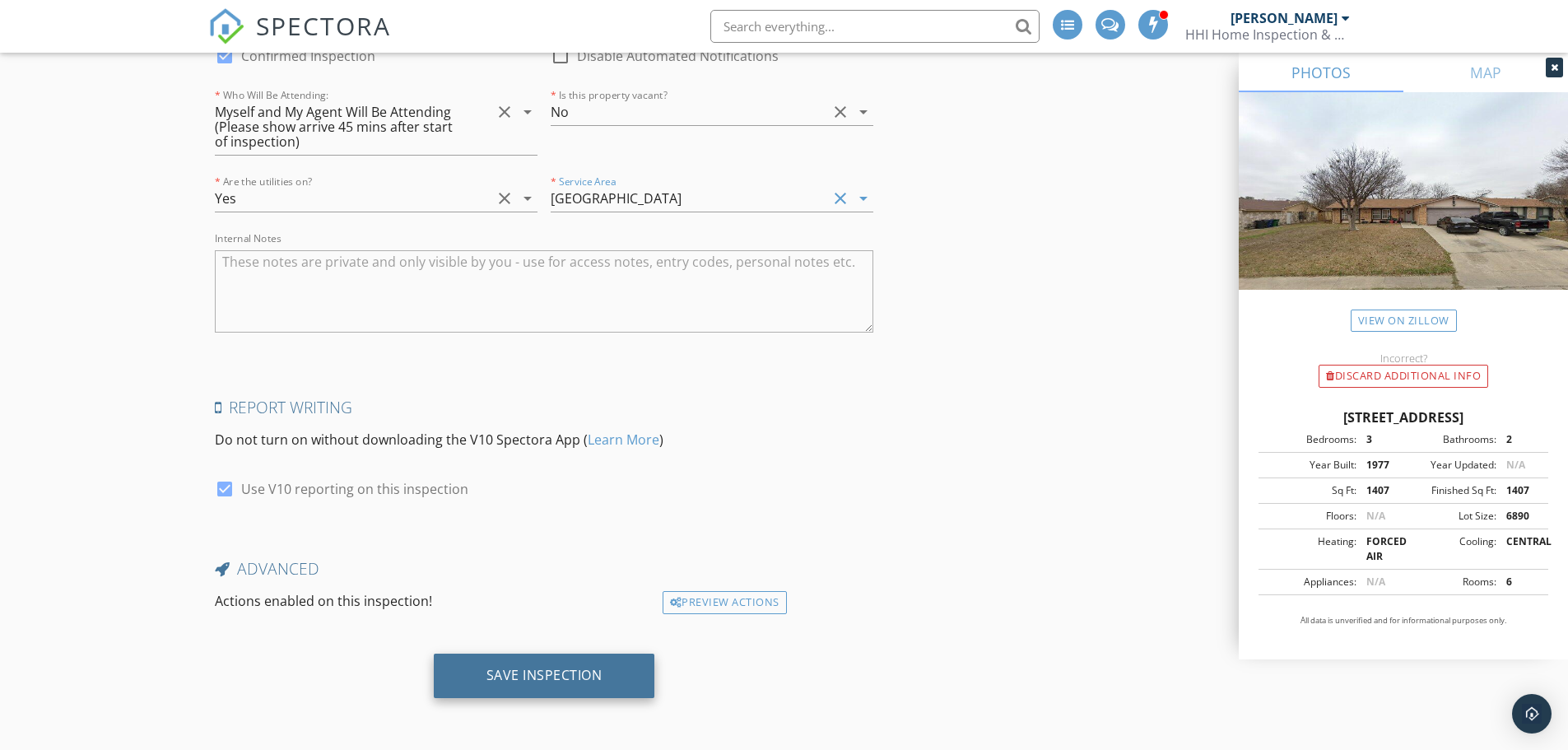
click at [549, 664] on div "Save Inspection" at bounding box center [545, 676] width 222 height 44
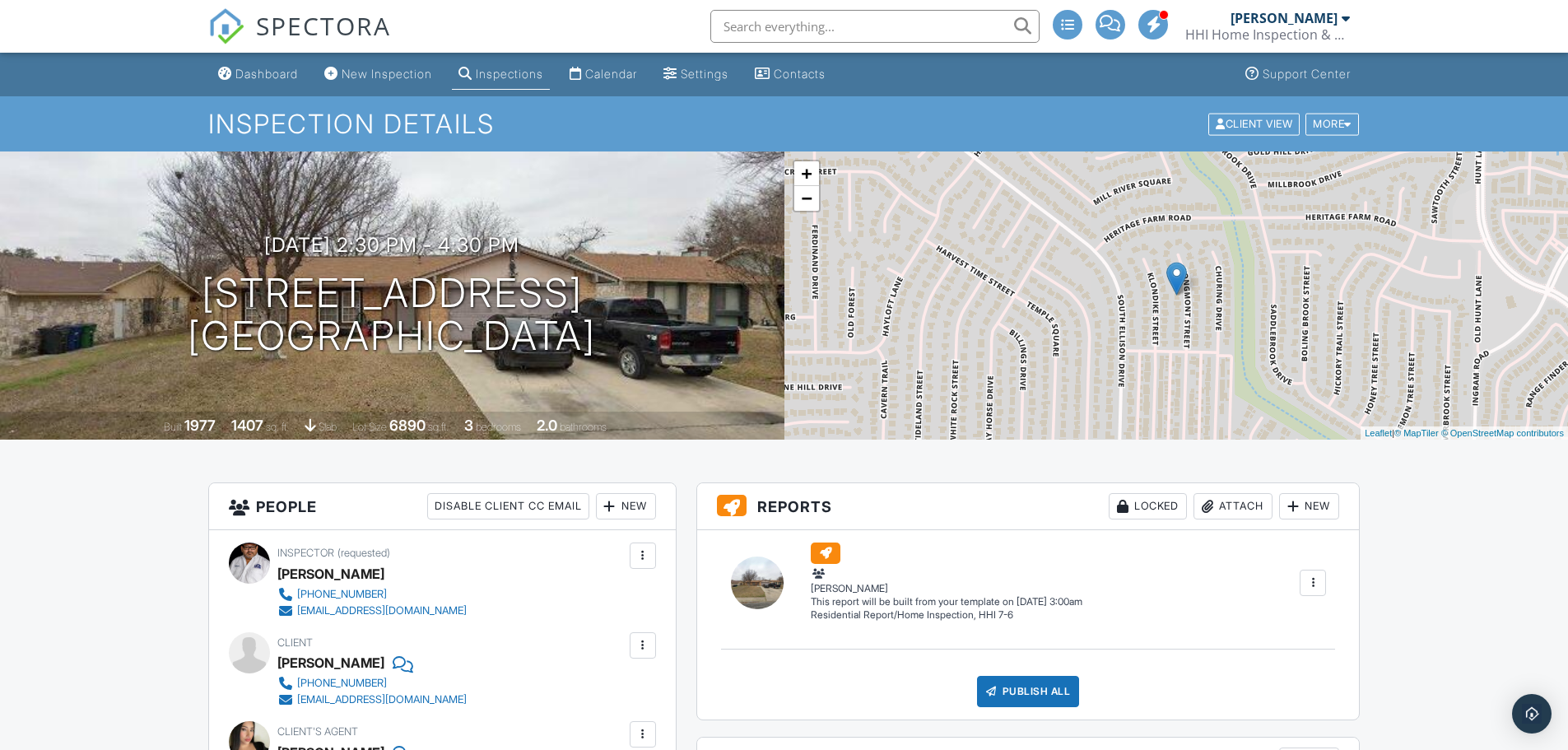
click at [607, 83] on link "Calendar" at bounding box center [603, 74] width 80 height 30
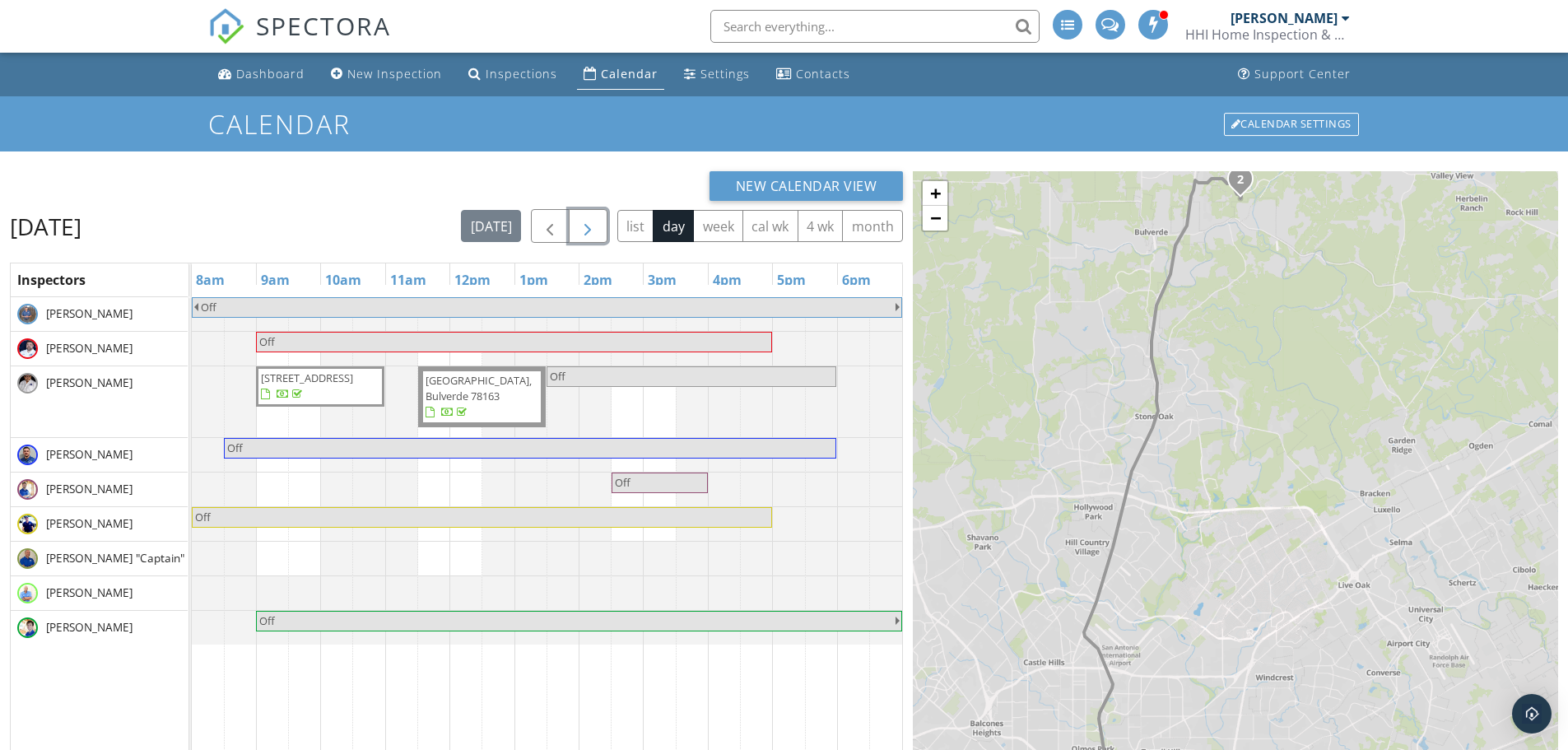
click at [596, 239] on button "button" at bounding box center [588, 225] width 39 height 34
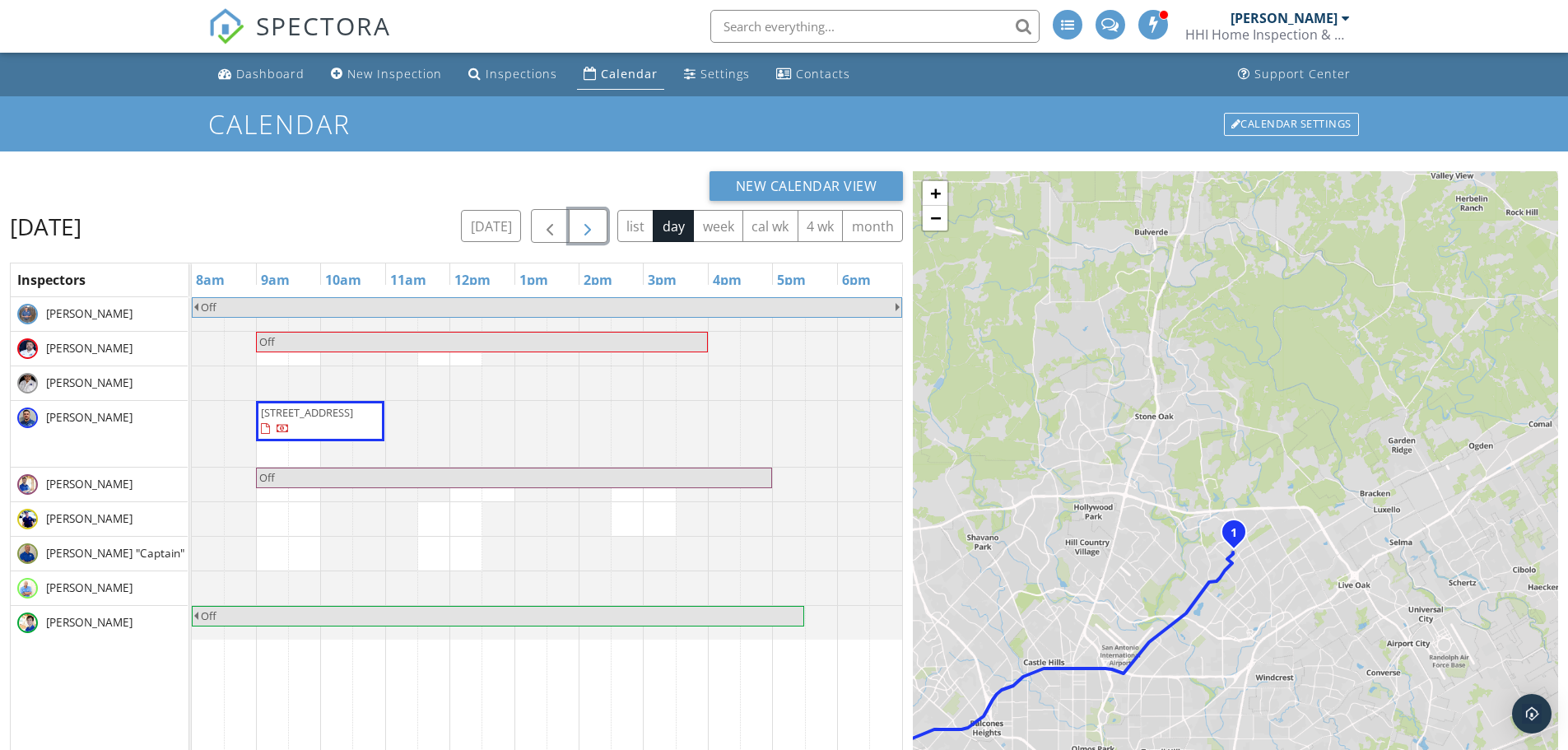
click at [596, 236] on span "button" at bounding box center [587, 225] width 19 height 19
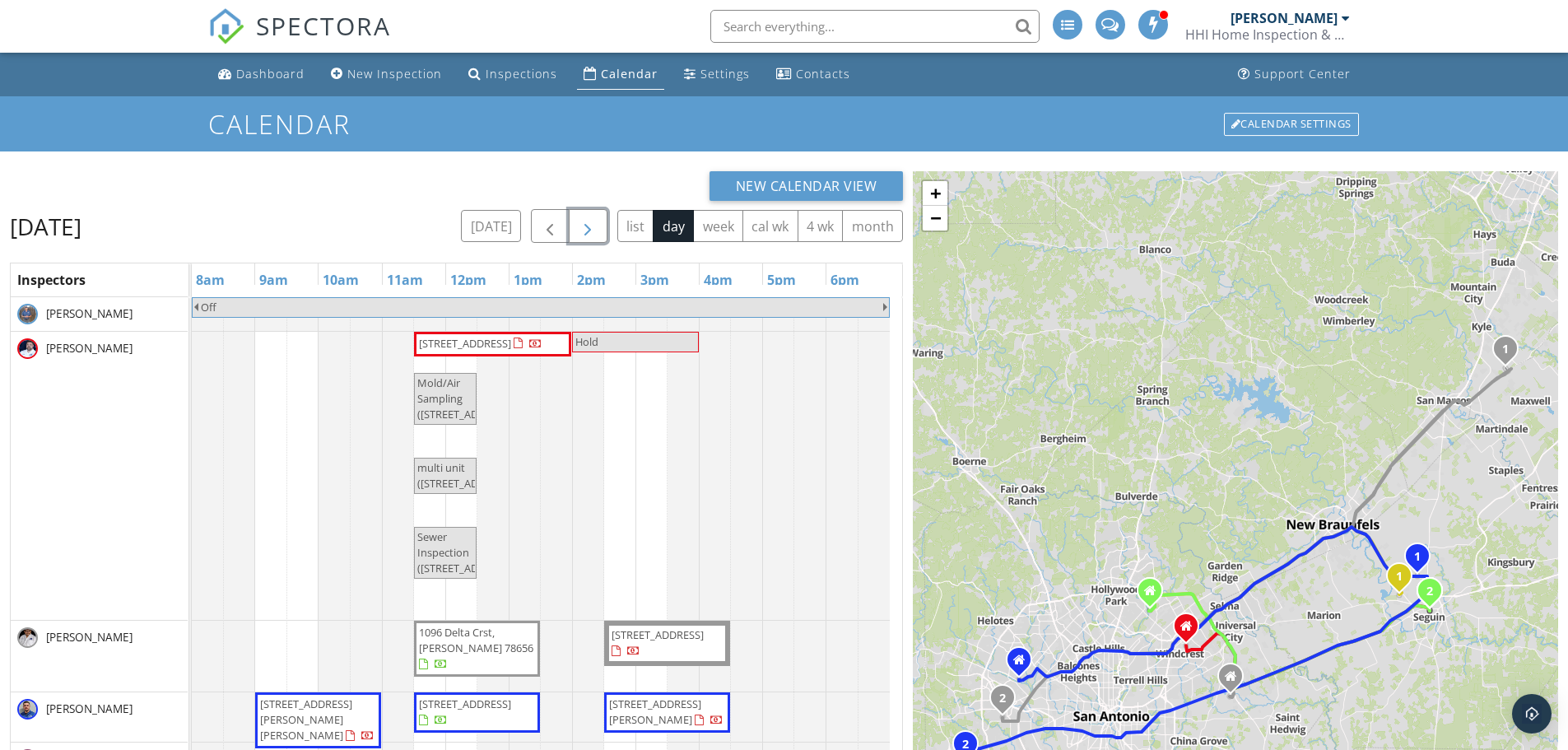
click at [587, 233] on span "button" at bounding box center [587, 225] width 19 height 19
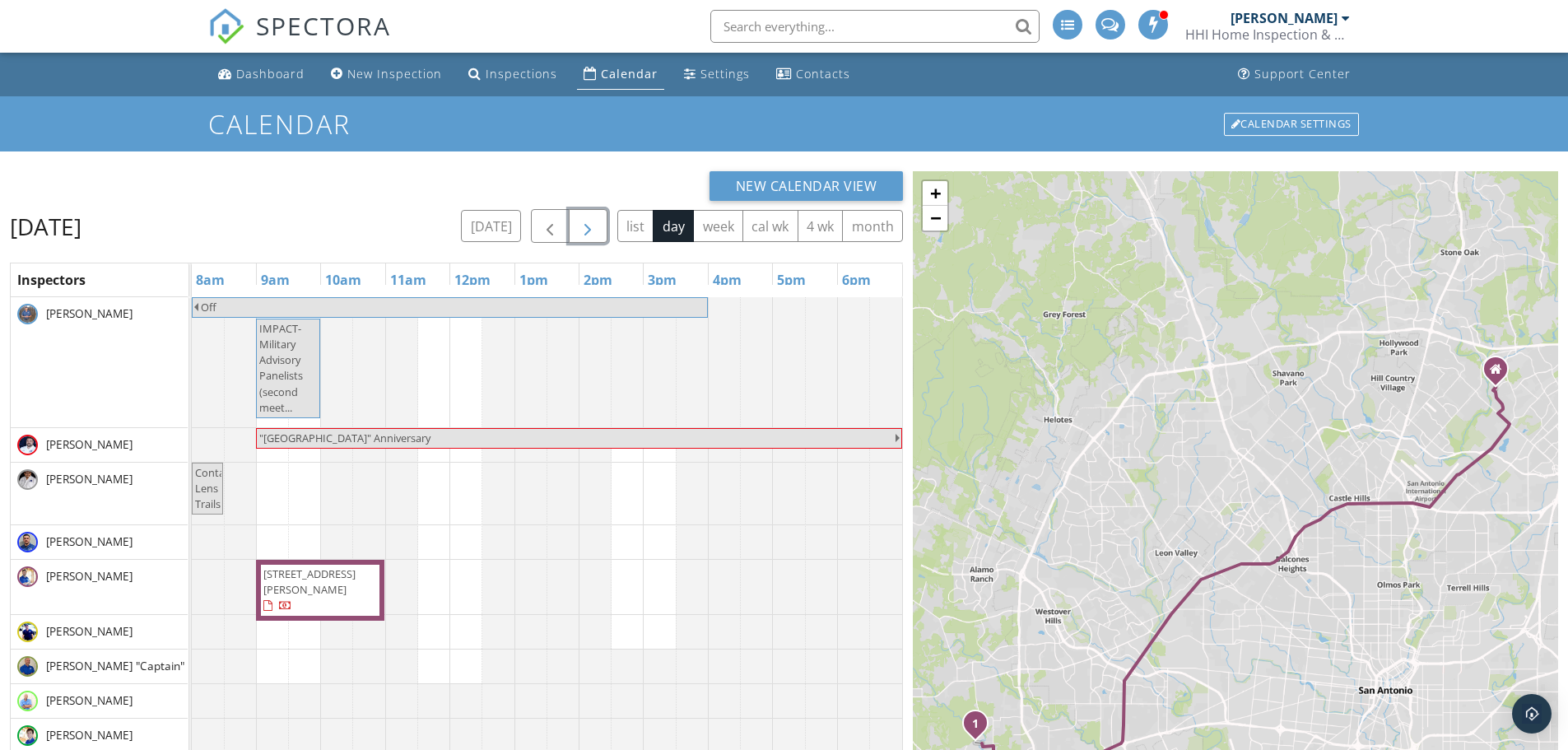
click at [587, 232] on span "button" at bounding box center [587, 225] width 19 height 19
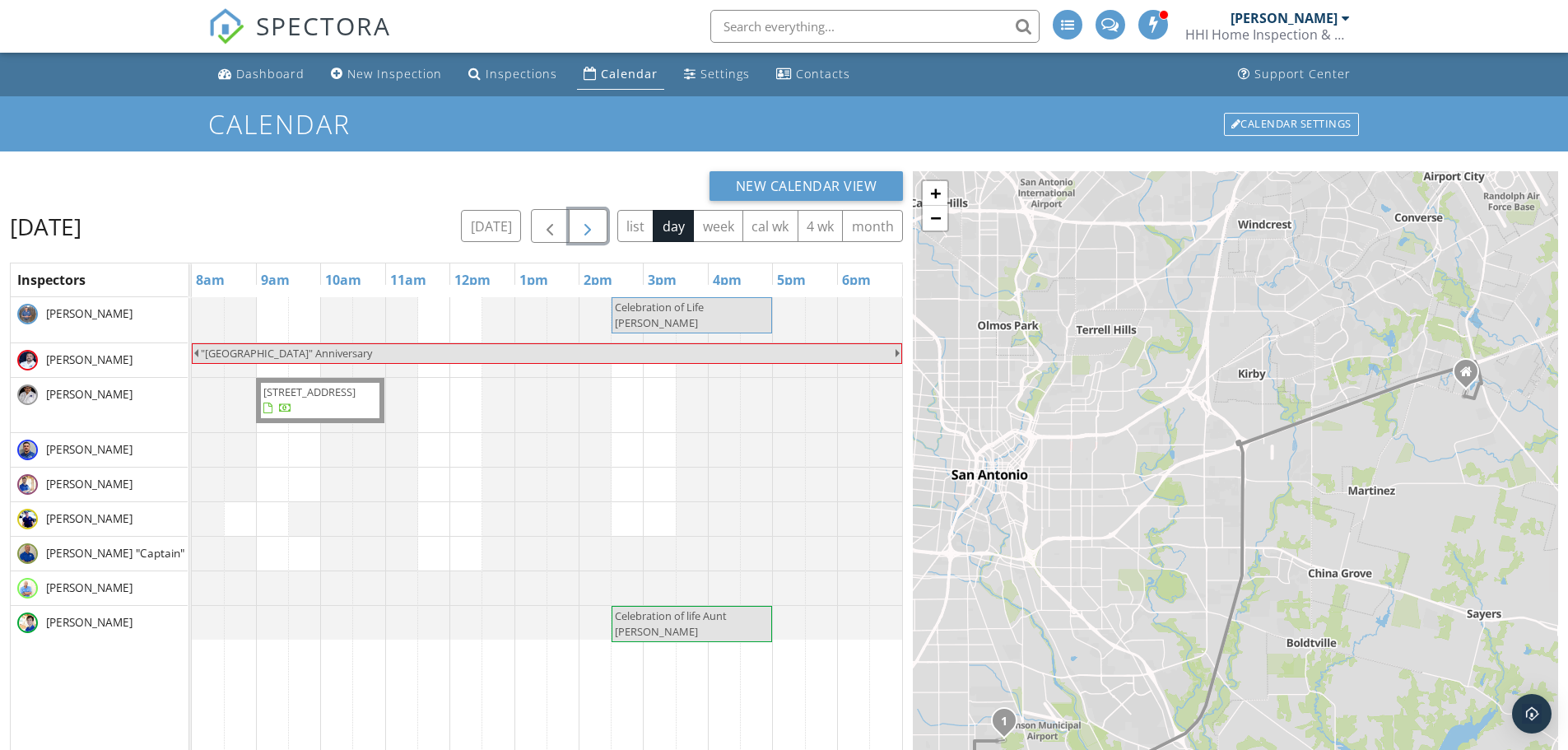
click at [582, 219] on span "button" at bounding box center [587, 225] width 19 height 19
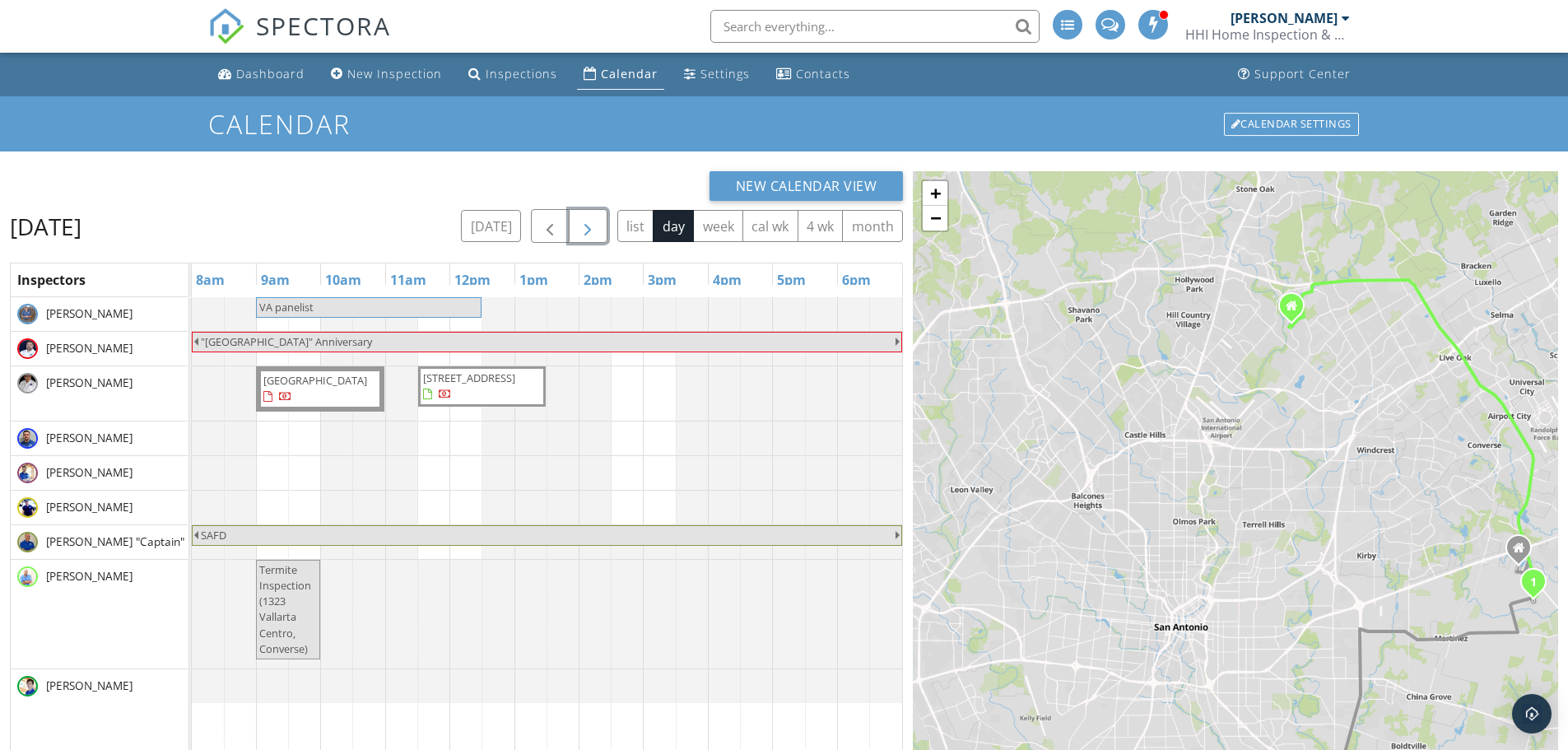
click at [576, 228] on button "button" at bounding box center [588, 225] width 39 height 34
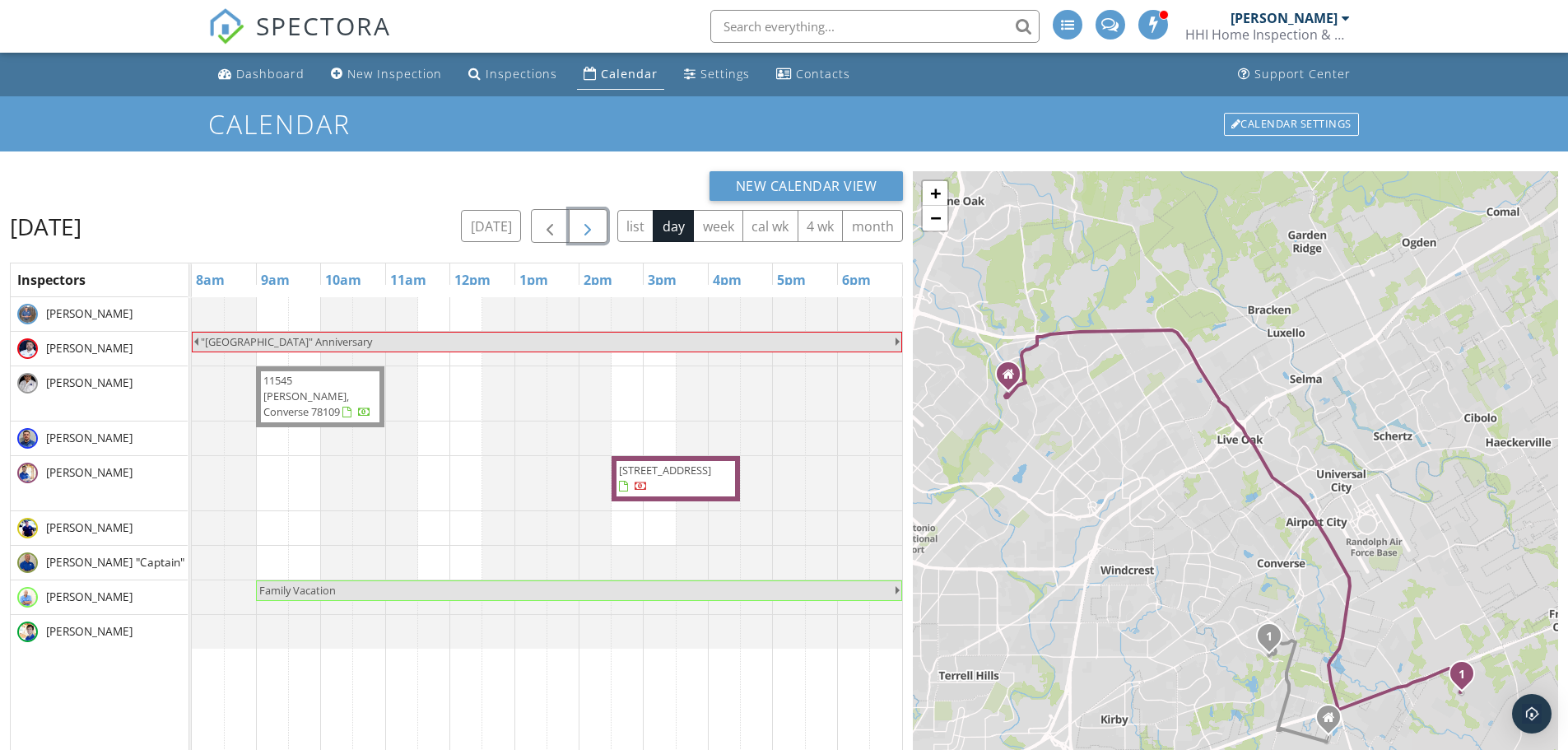
click at [583, 227] on span "button" at bounding box center [587, 225] width 19 height 19
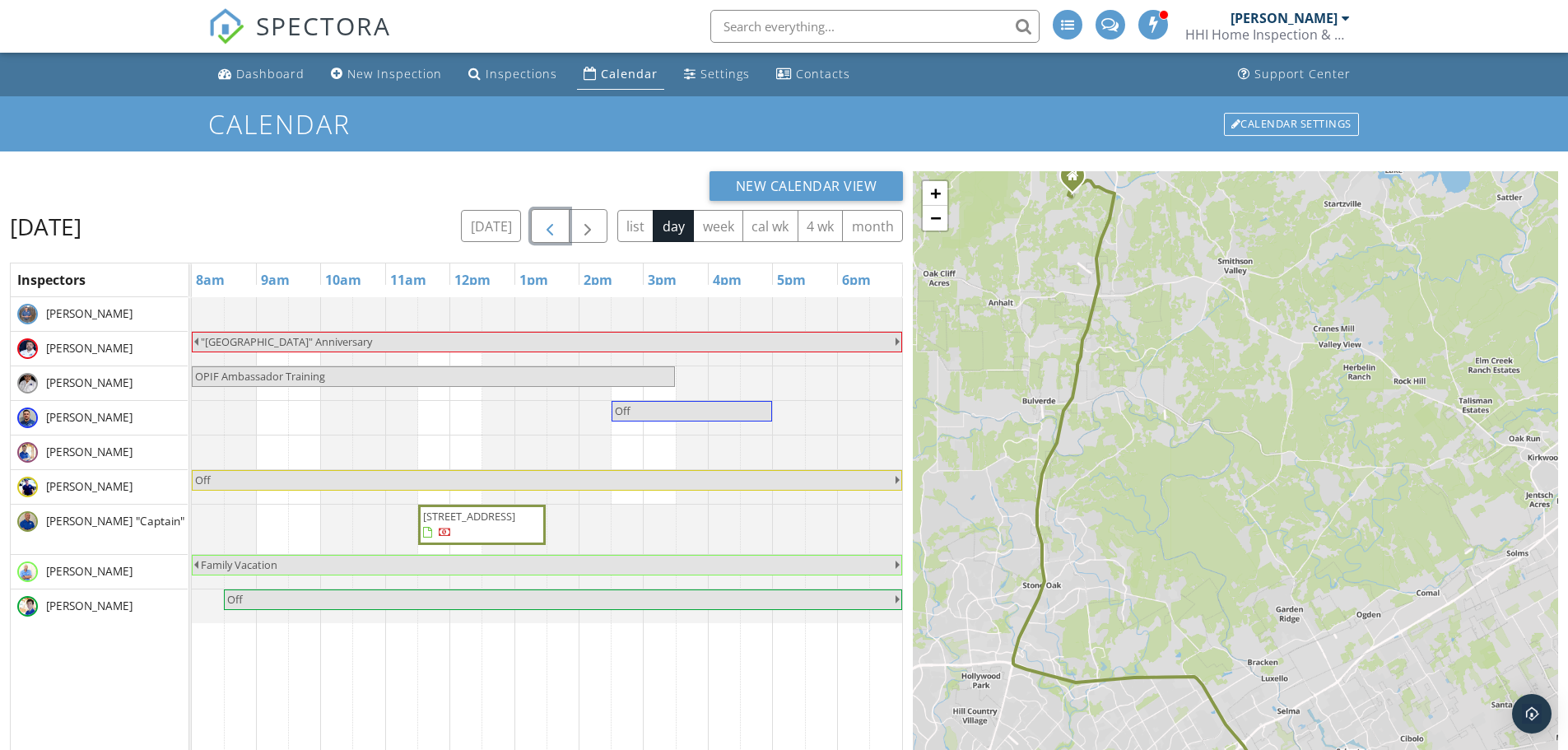
click at [557, 232] on span "button" at bounding box center [549, 225] width 19 height 19
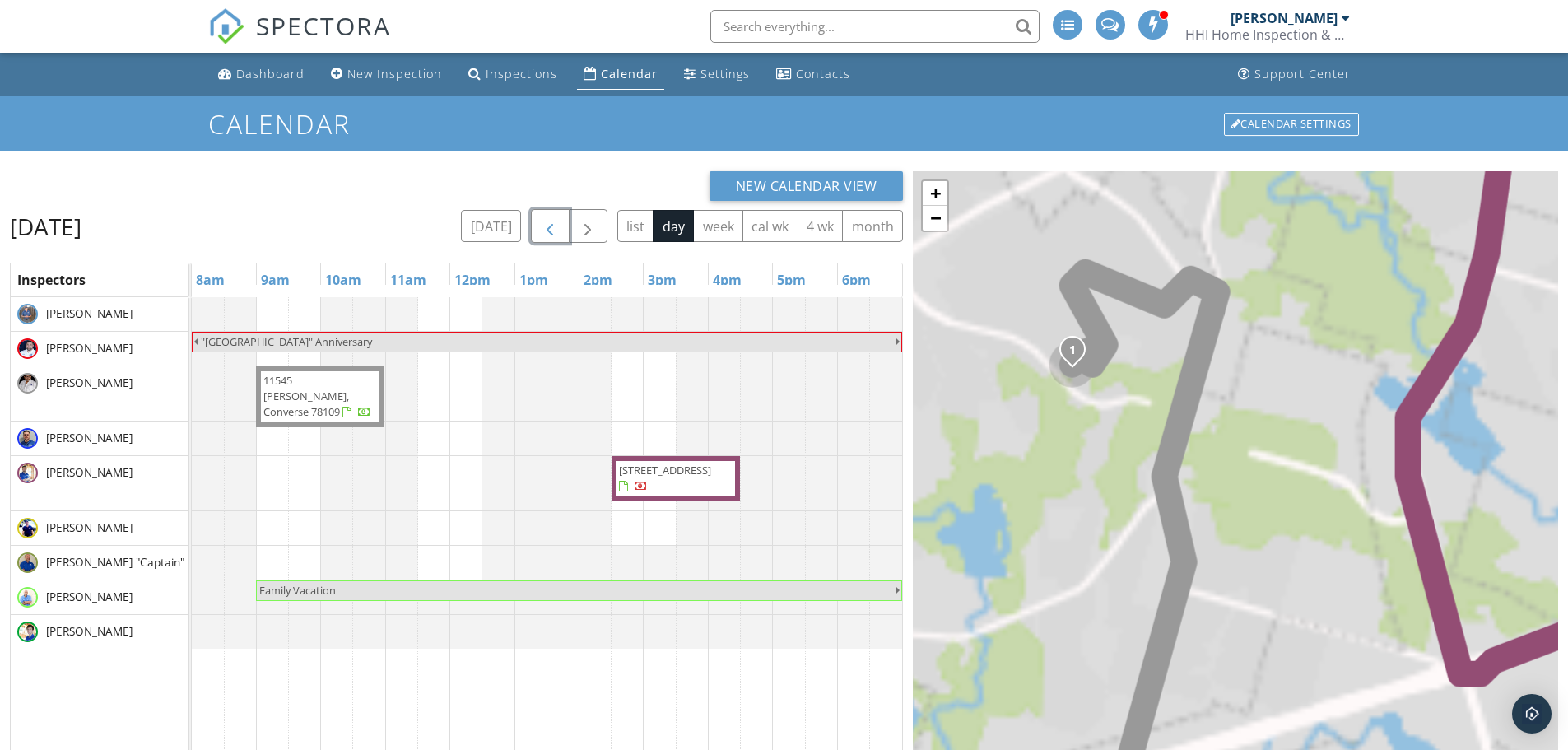
click at [557, 232] on span "button" at bounding box center [549, 225] width 19 height 19
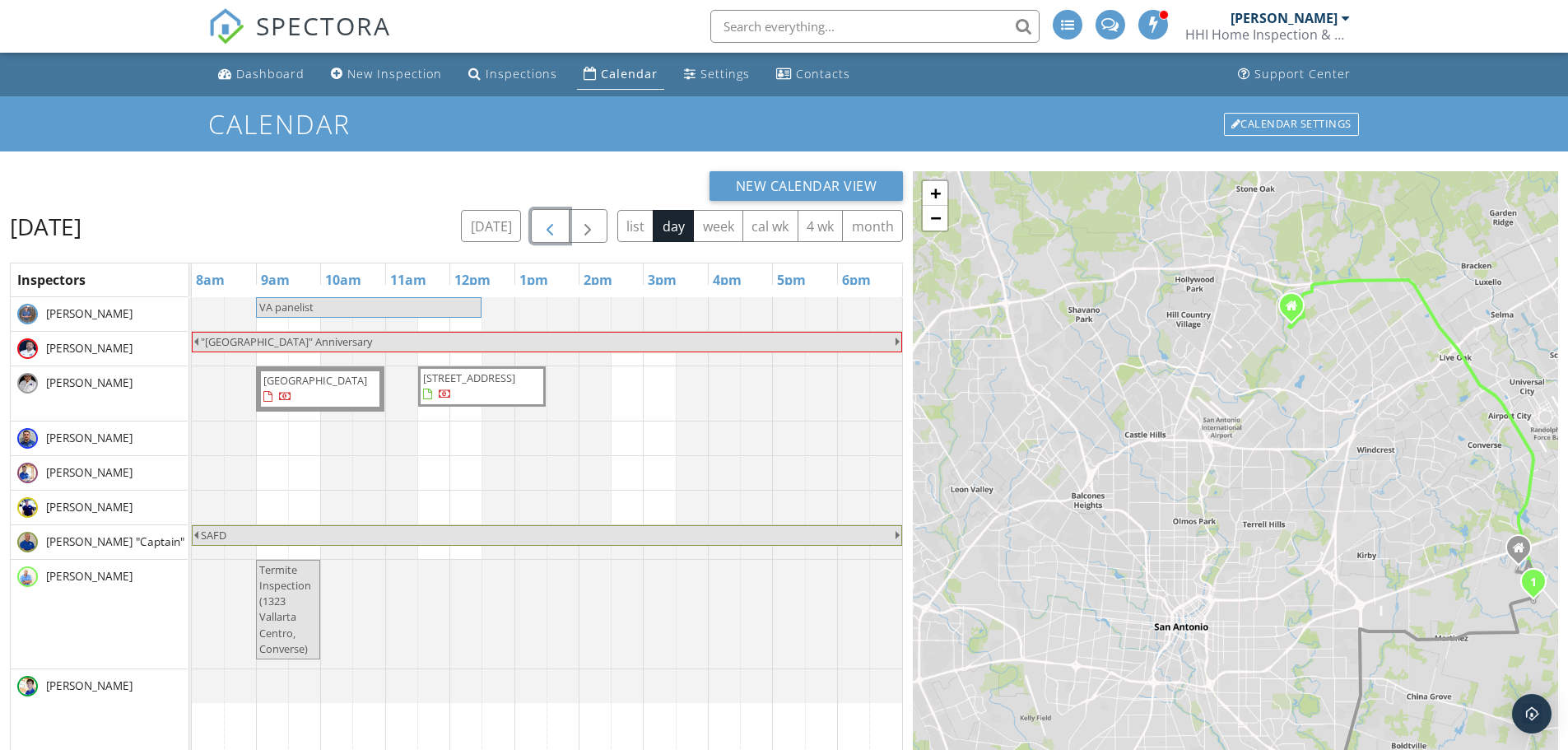
click at [557, 232] on span "button" at bounding box center [549, 225] width 19 height 19
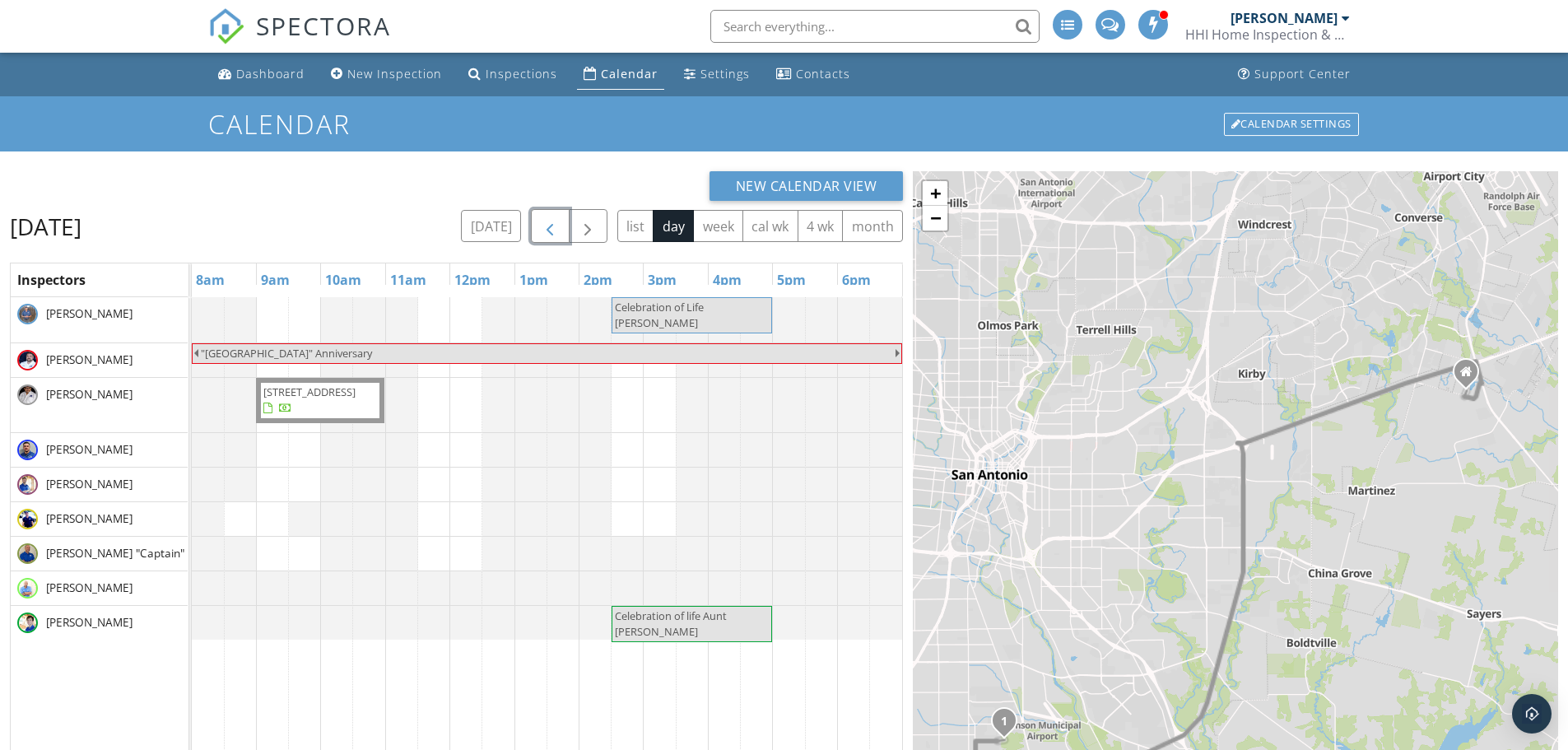
click at [557, 232] on span "button" at bounding box center [549, 225] width 19 height 19
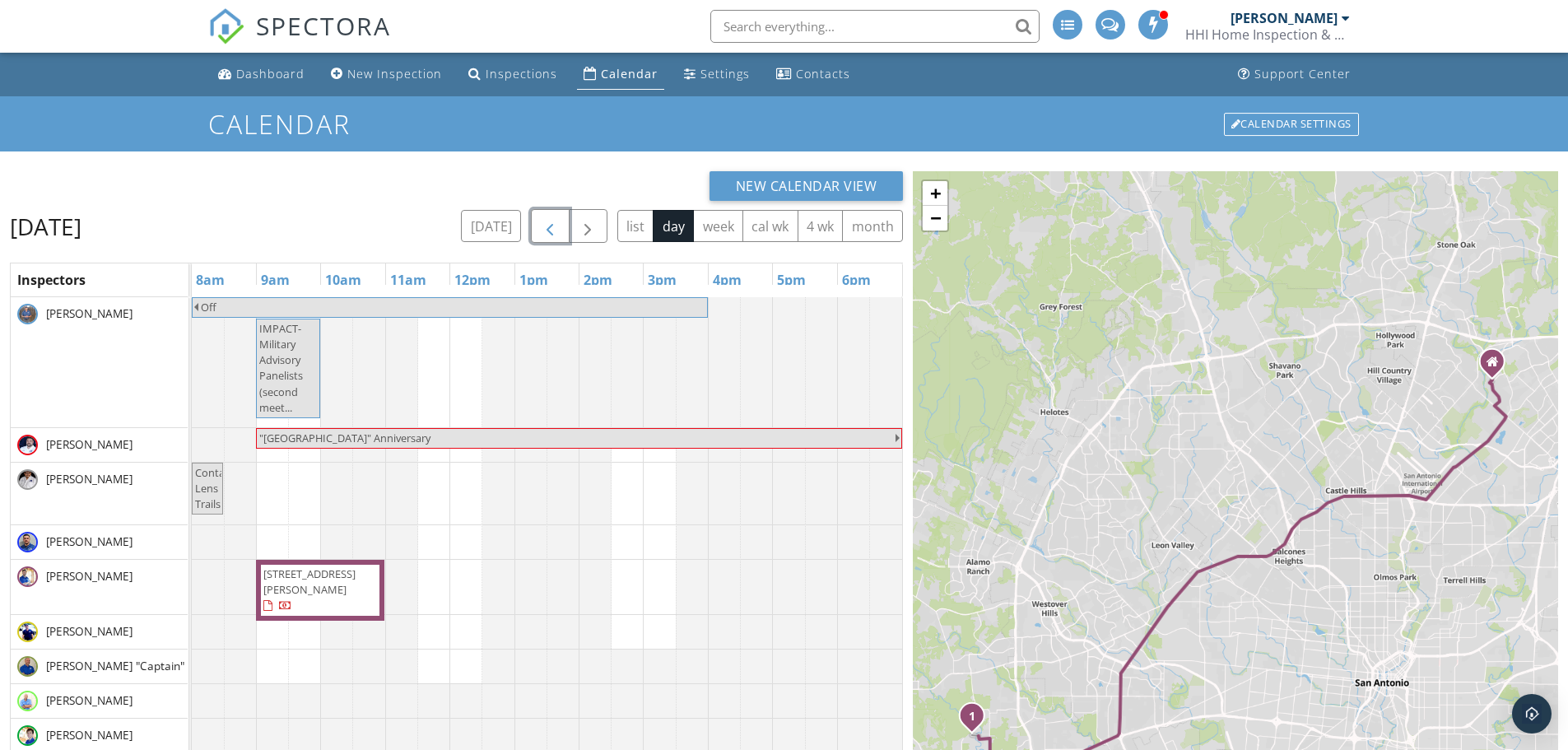
click at [557, 232] on span "button" at bounding box center [549, 225] width 19 height 19
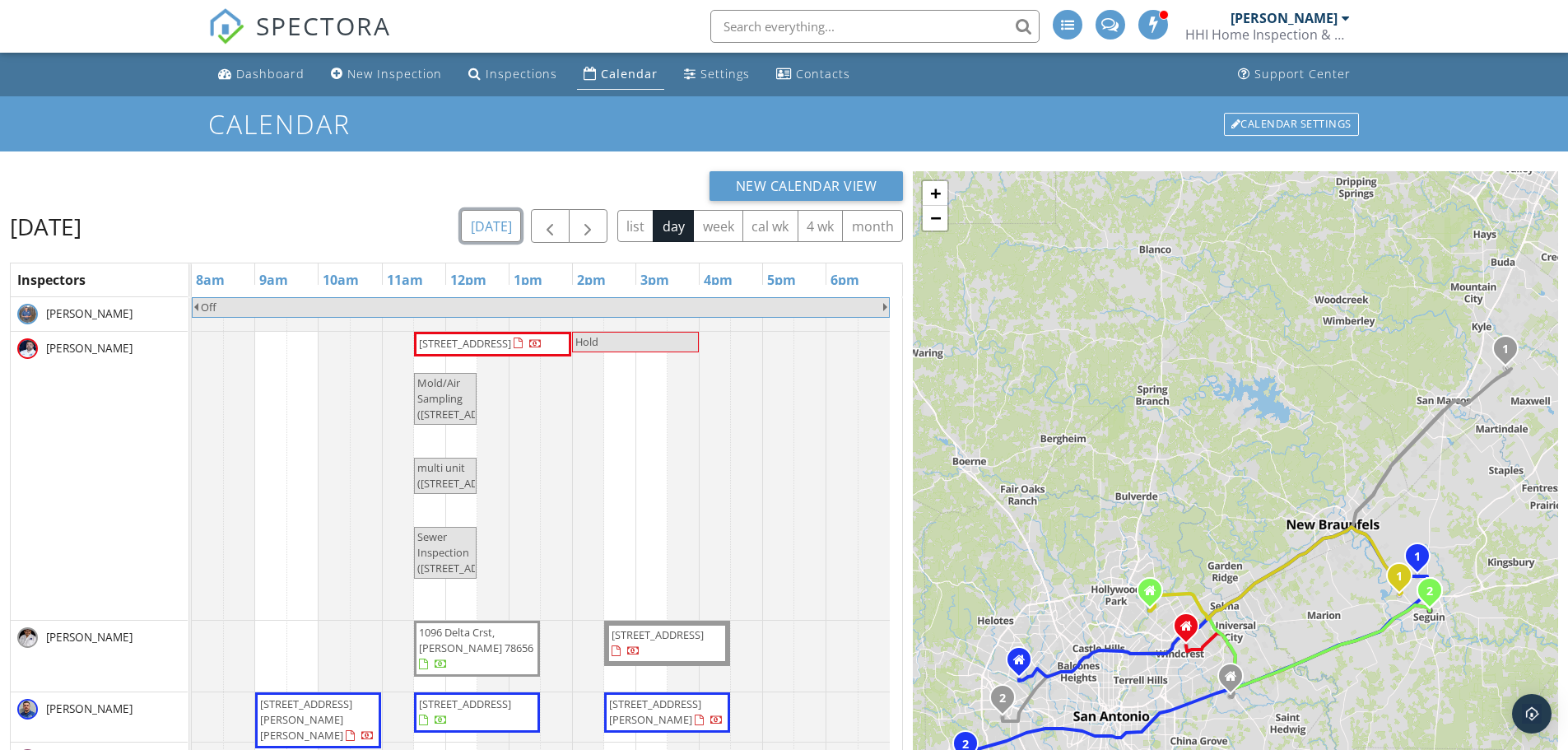
click at [484, 225] on button "[DATE]" at bounding box center [490, 225] width 60 height 32
